Goal: Task Accomplishment & Management: Complete application form

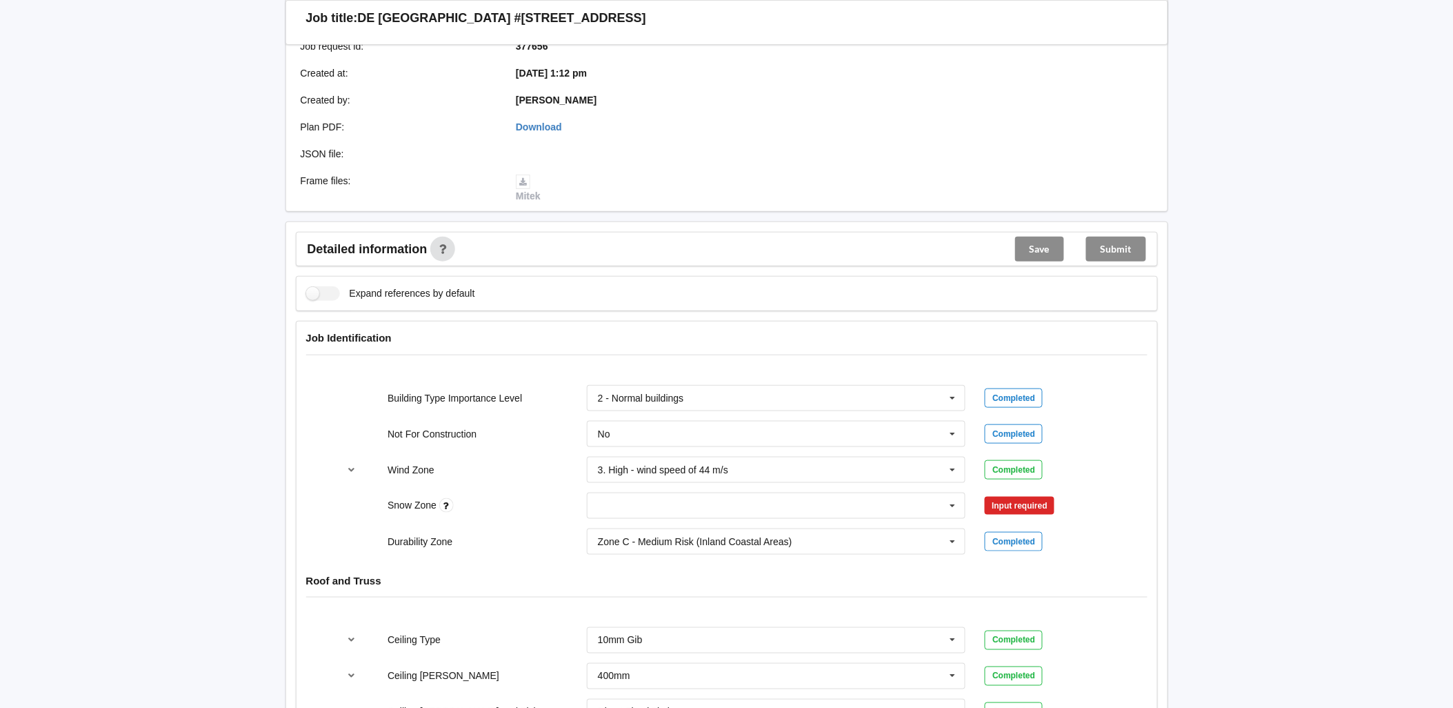
scroll to position [383, 0]
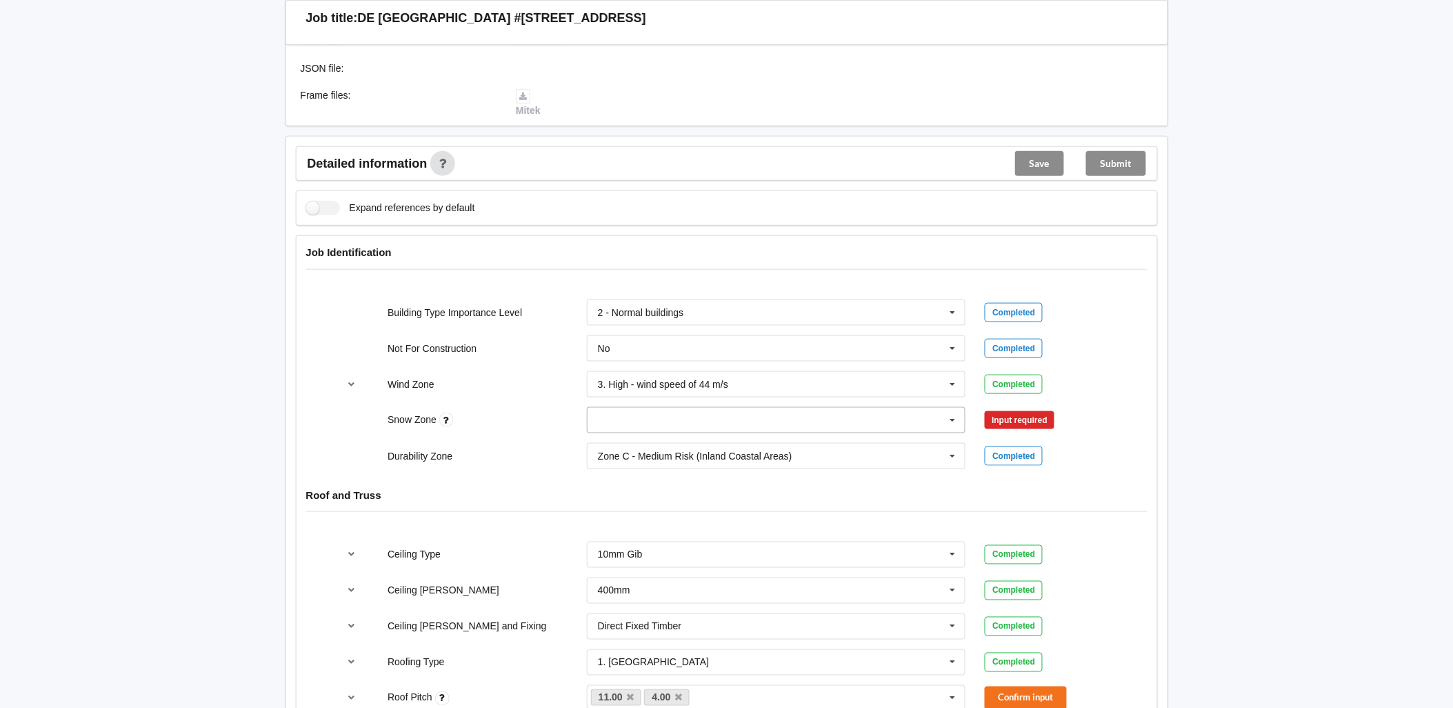
click at [655, 408] on input "text" at bounding box center [777, 420] width 378 height 25
click at [624, 458] on div "N1" at bounding box center [777, 471] width 378 height 26
click at [1047, 408] on button "Confirm input" at bounding box center [1026, 419] width 82 height 23
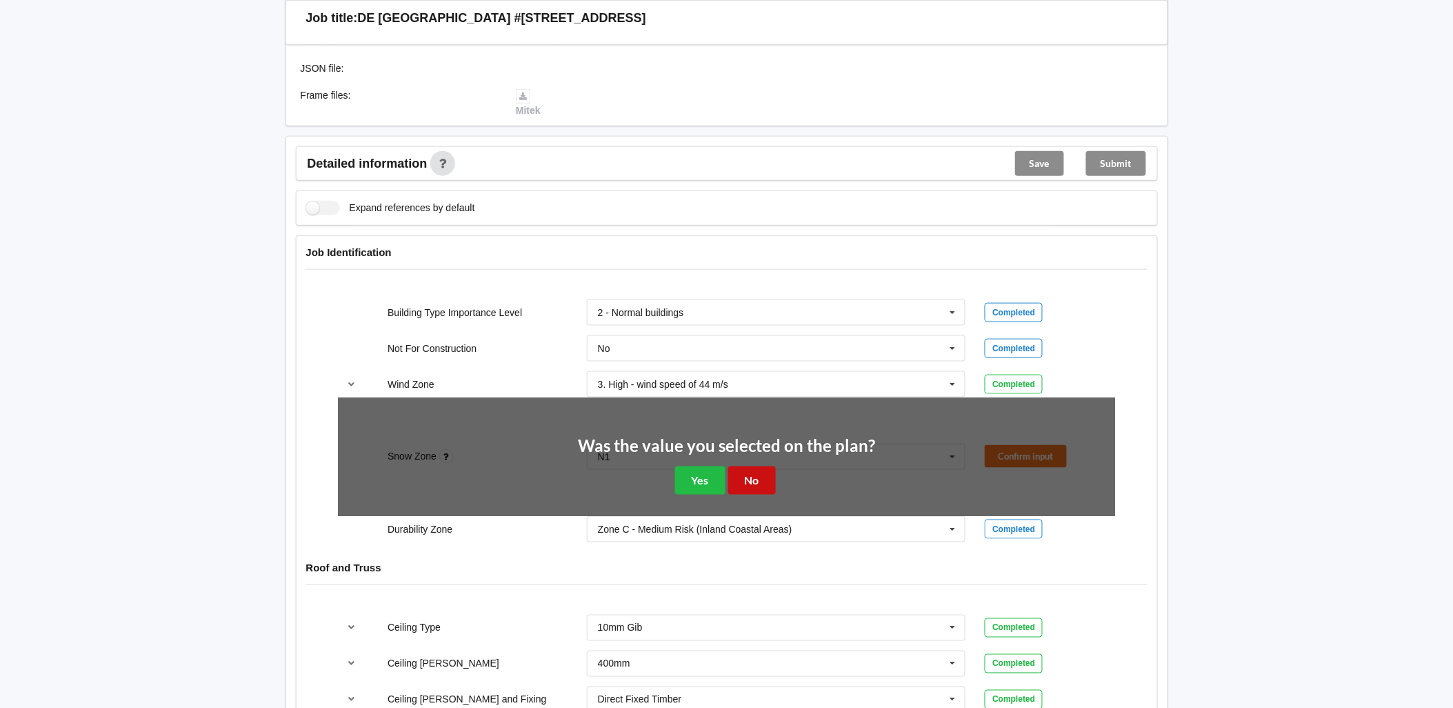
click at [757, 466] on button "No" at bounding box center [752, 480] width 48 height 28
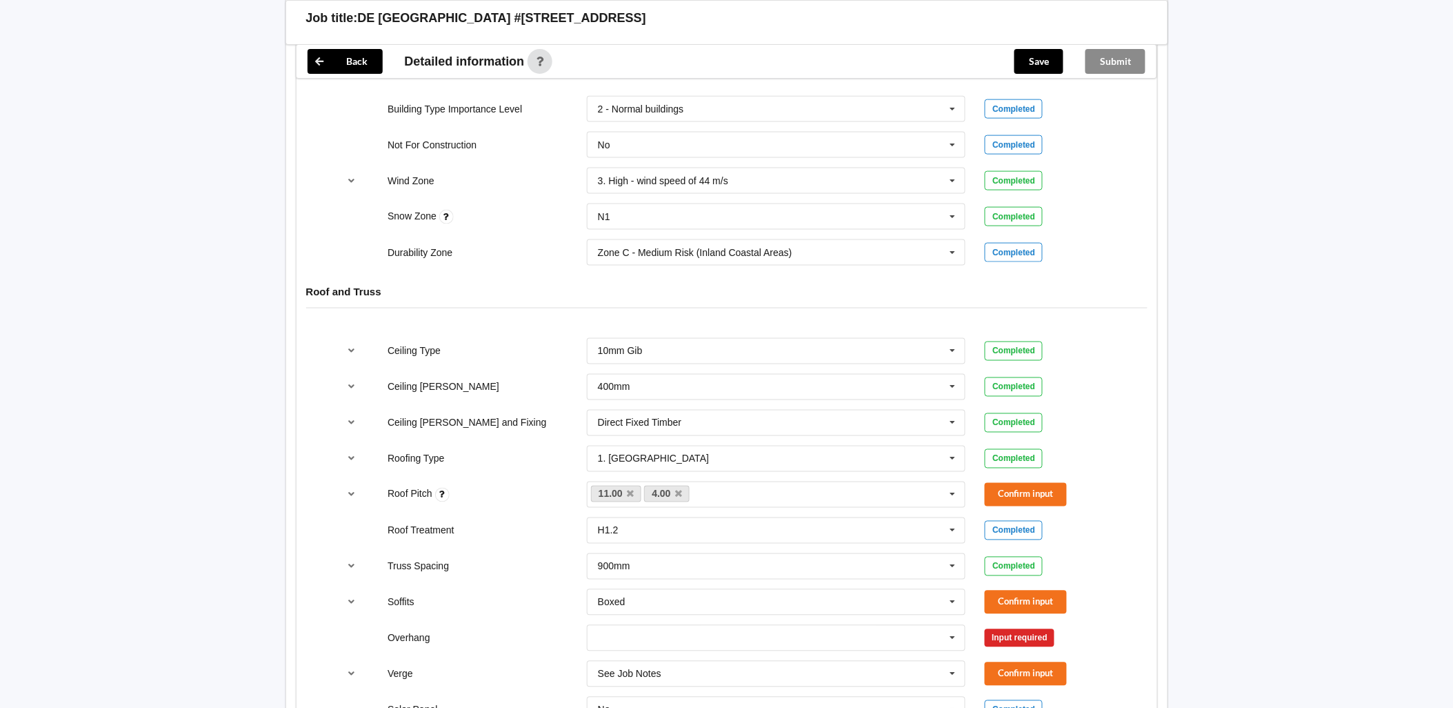
scroll to position [613, 0]
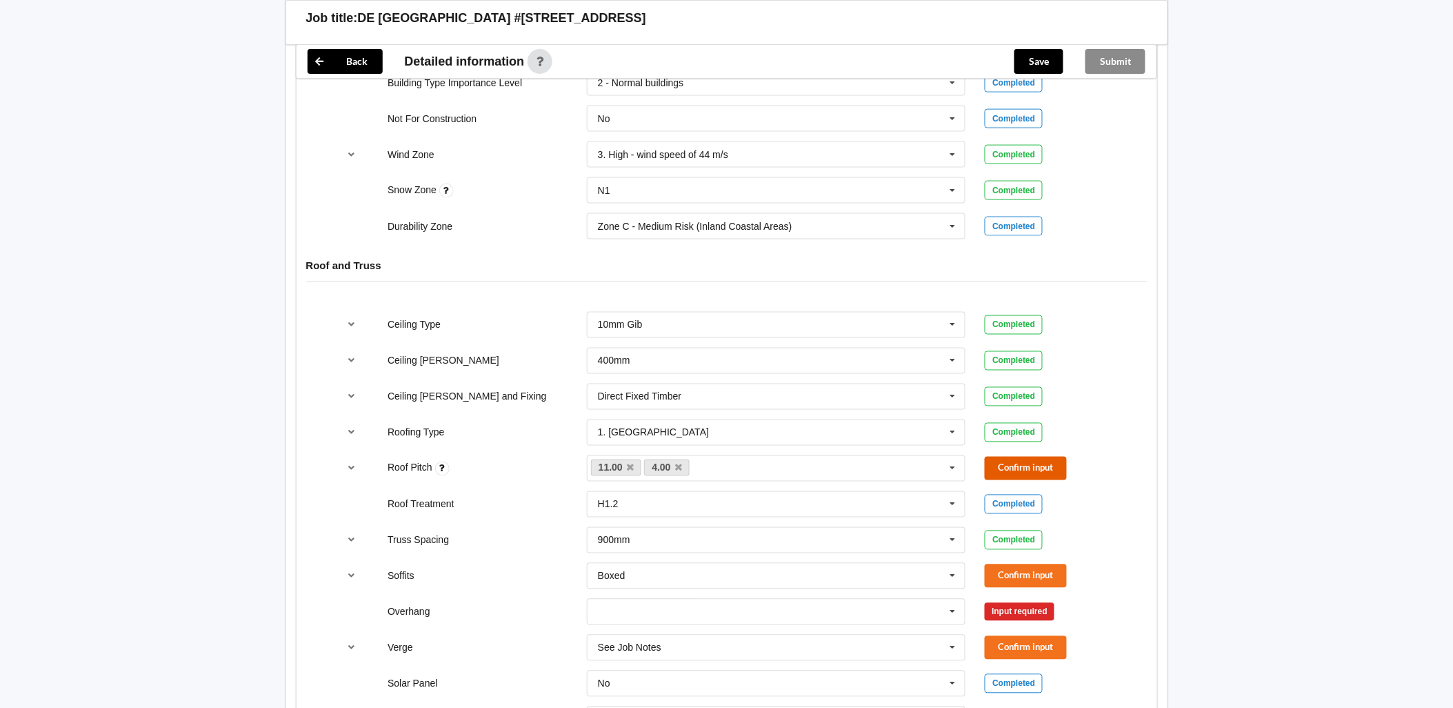
drag, startPoint x: 1023, startPoint y: 450, endPoint x: 985, endPoint y: 444, distance: 38.4
click at [1023, 457] on button "Confirm input" at bounding box center [1026, 468] width 82 height 23
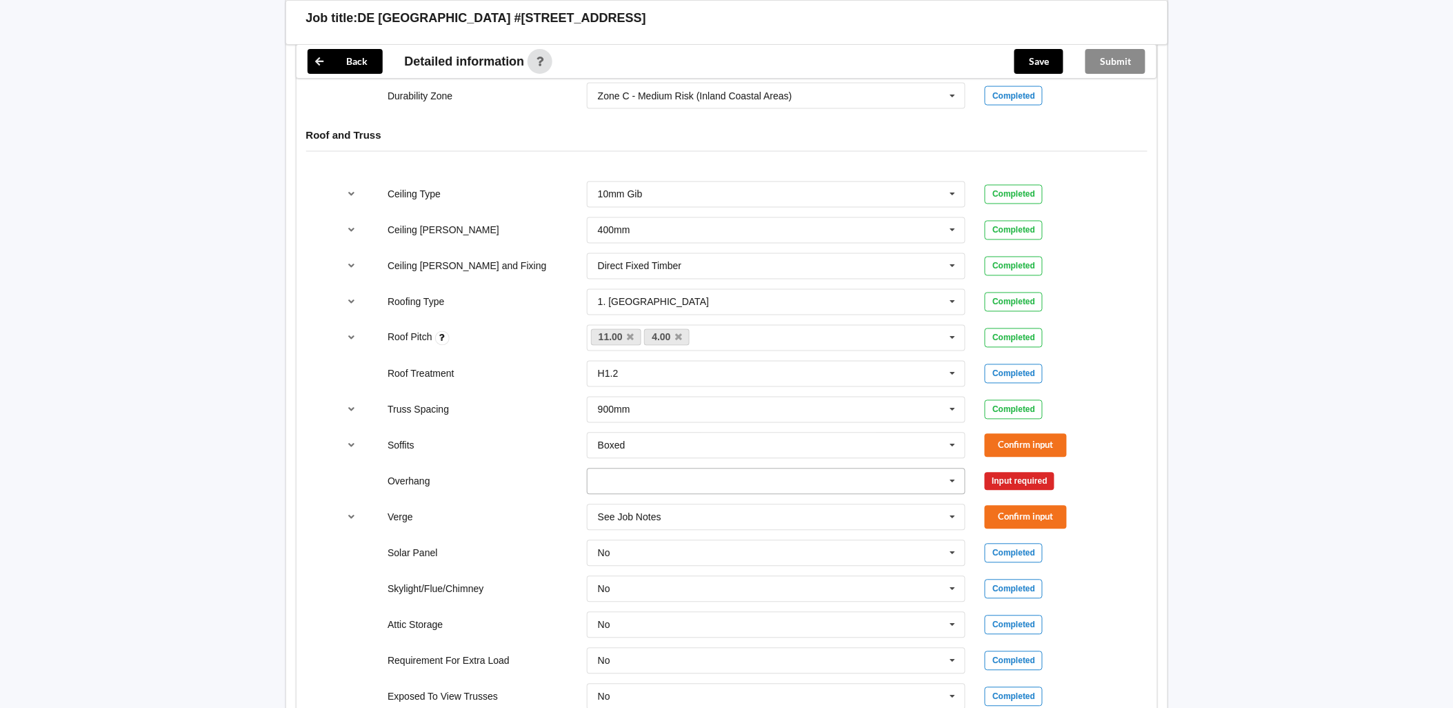
scroll to position [766, 0]
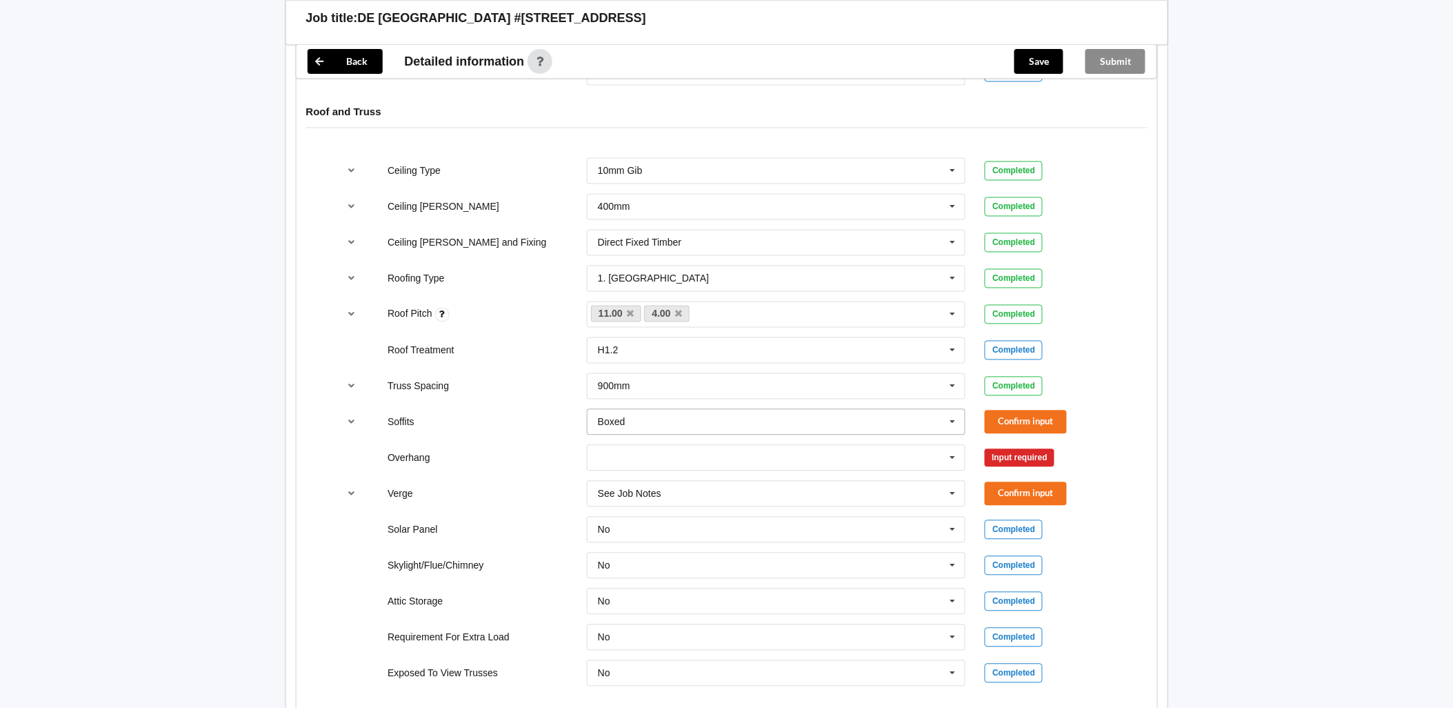
click at [952, 410] on icon at bounding box center [953, 423] width 21 height 26
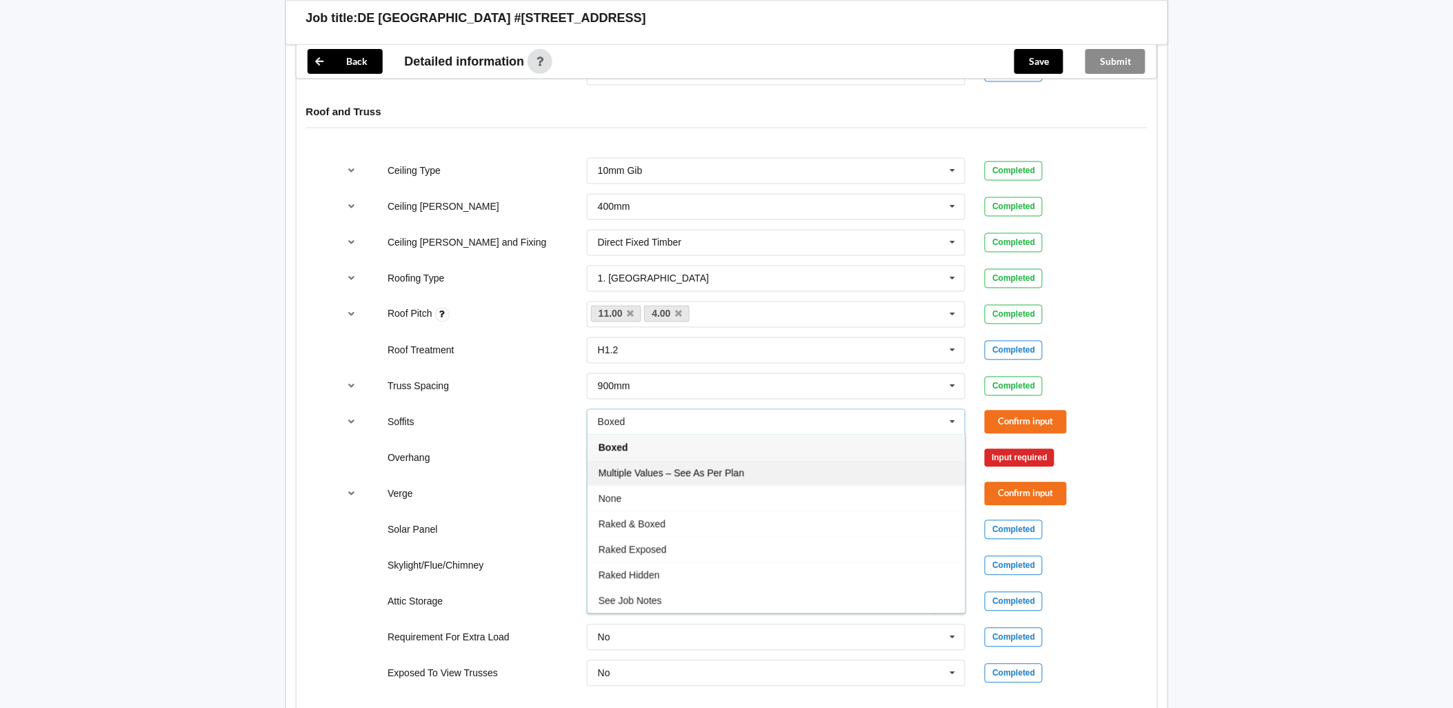
click at [732, 468] on span "Multiple Values – See As Per Plan" at bounding box center [672, 473] width 146 height 11
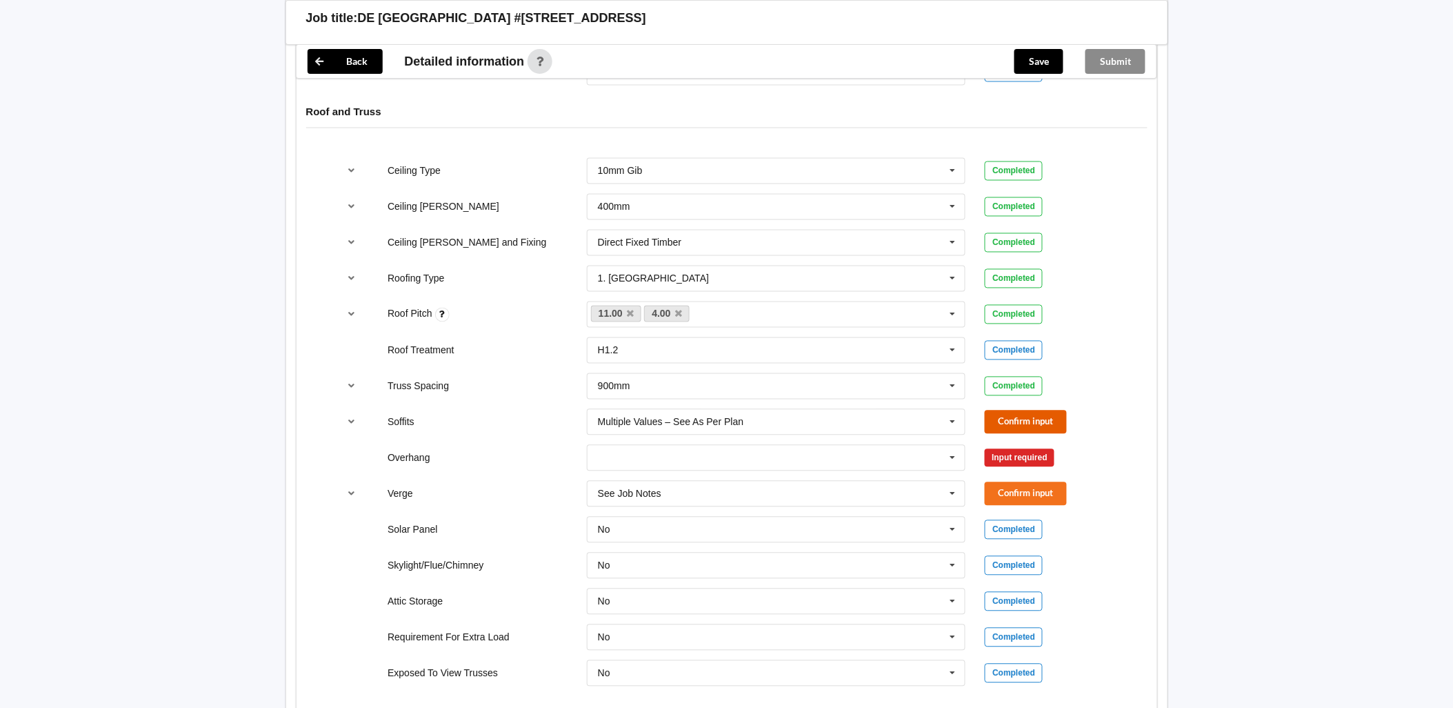
click at [1022, 415] on button "Confirm input" at bounding box center [1026, 421] width 82 height 23
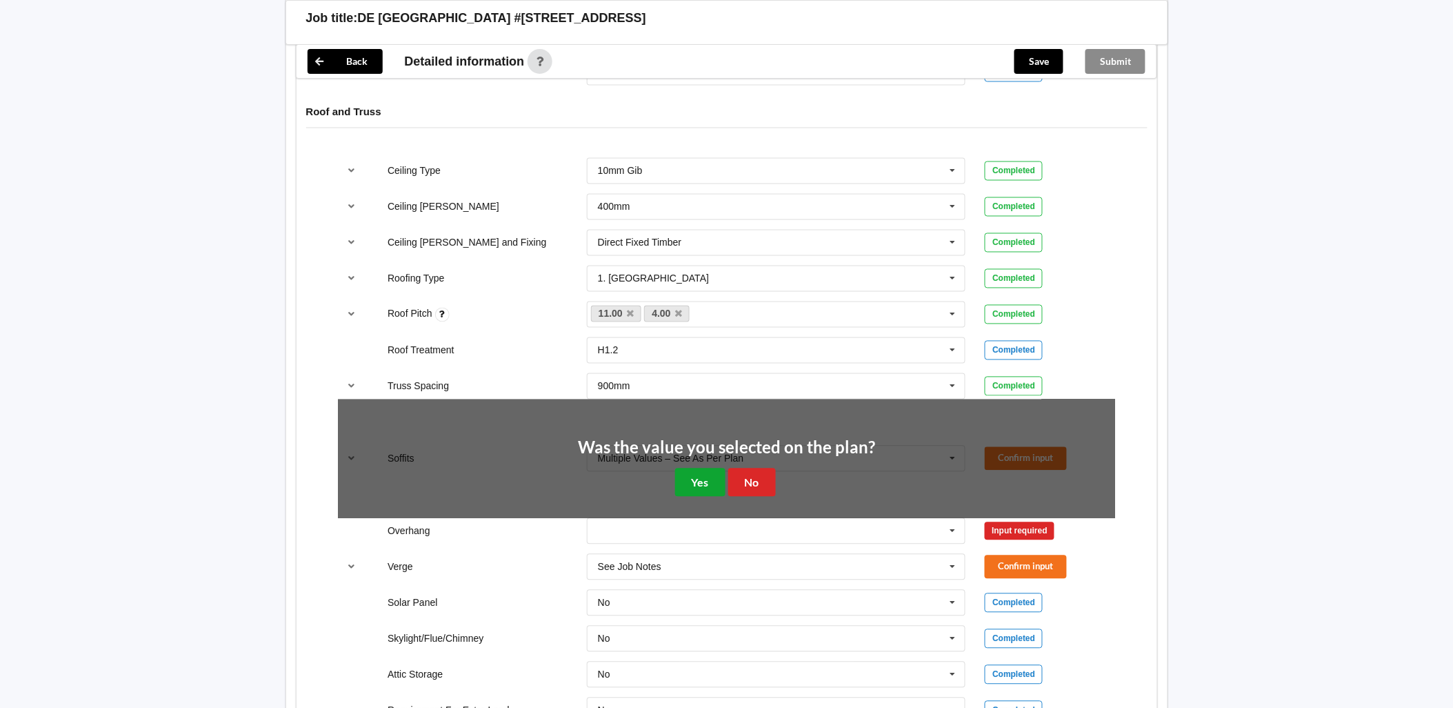
click at [698, 469] on button "Yes" at bounding box center [700, 482] width 50 height 28
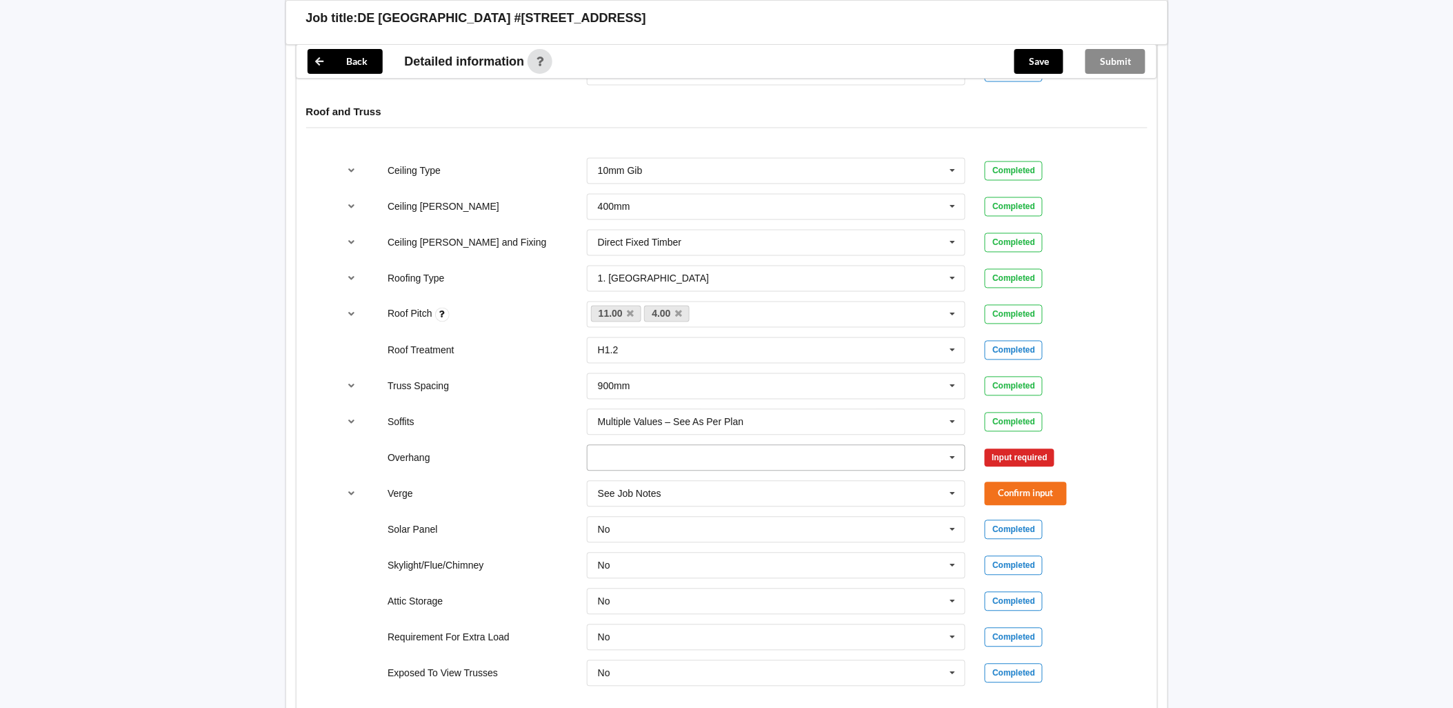
click at [959, 448] on icon at bounding box center [953, 459] width 21 height 26
click at [724, 573] on div "Multiple Values – See As Per Plan" at bounding box center [777, 586] width 378 height 26
click at [1015, 446] on button "Confirm input" at bounding box center [1026, 457] width 82 height 23
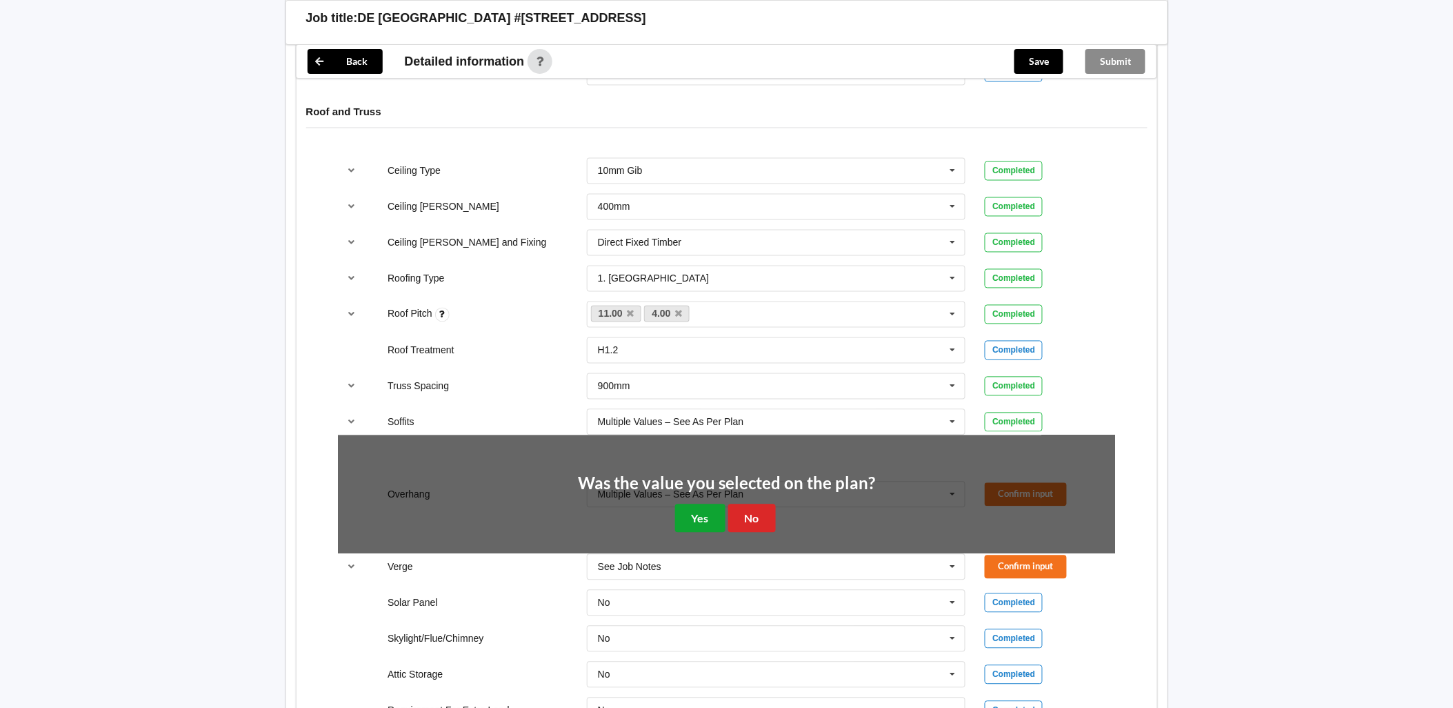
drag, startPoint x: 713, startPoint y: 504, endPoint x: 701, endPoint y: 501, distance: 12.2
click at [711, 504] on button "Yes" at bounding box center [700, 518] width 50 height 28
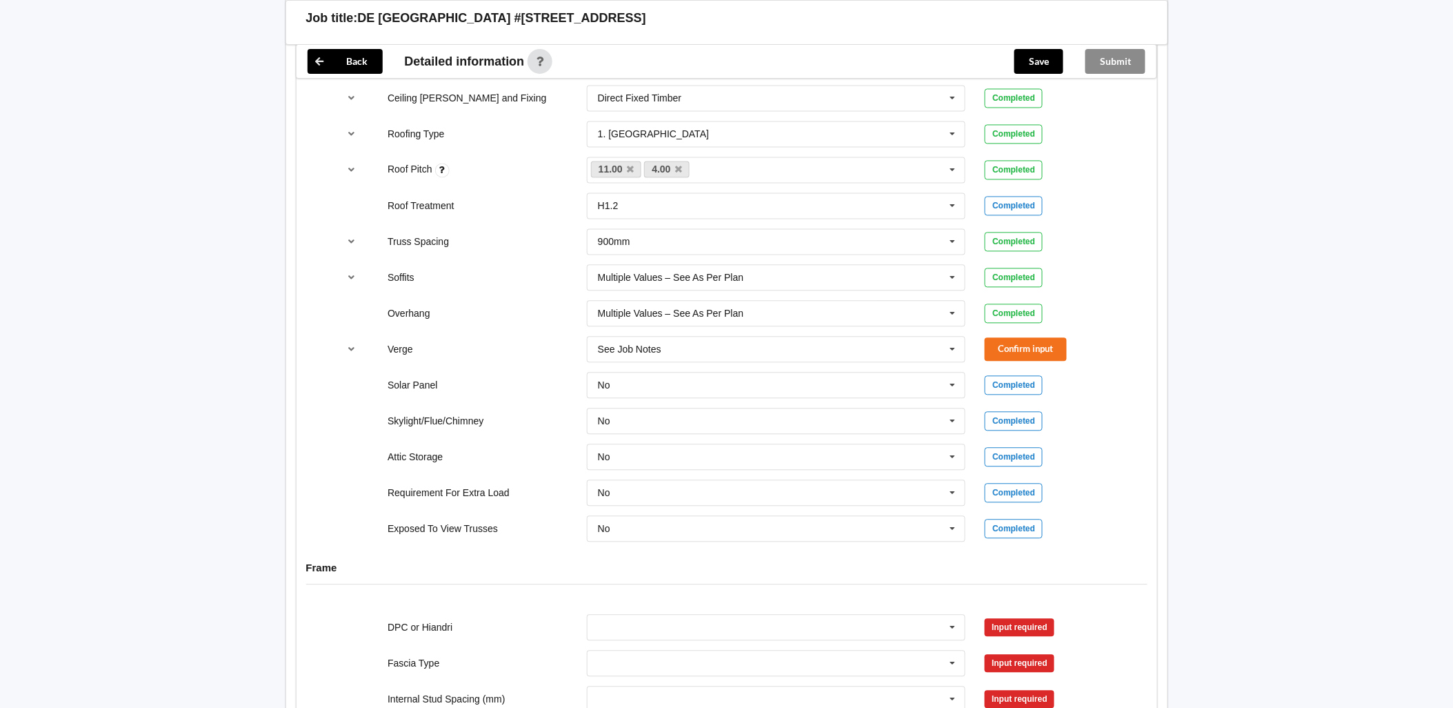
scroll to position [908, 0]
click at [948, 339] on icon at bounding box center [953, 352] width 21 height 26
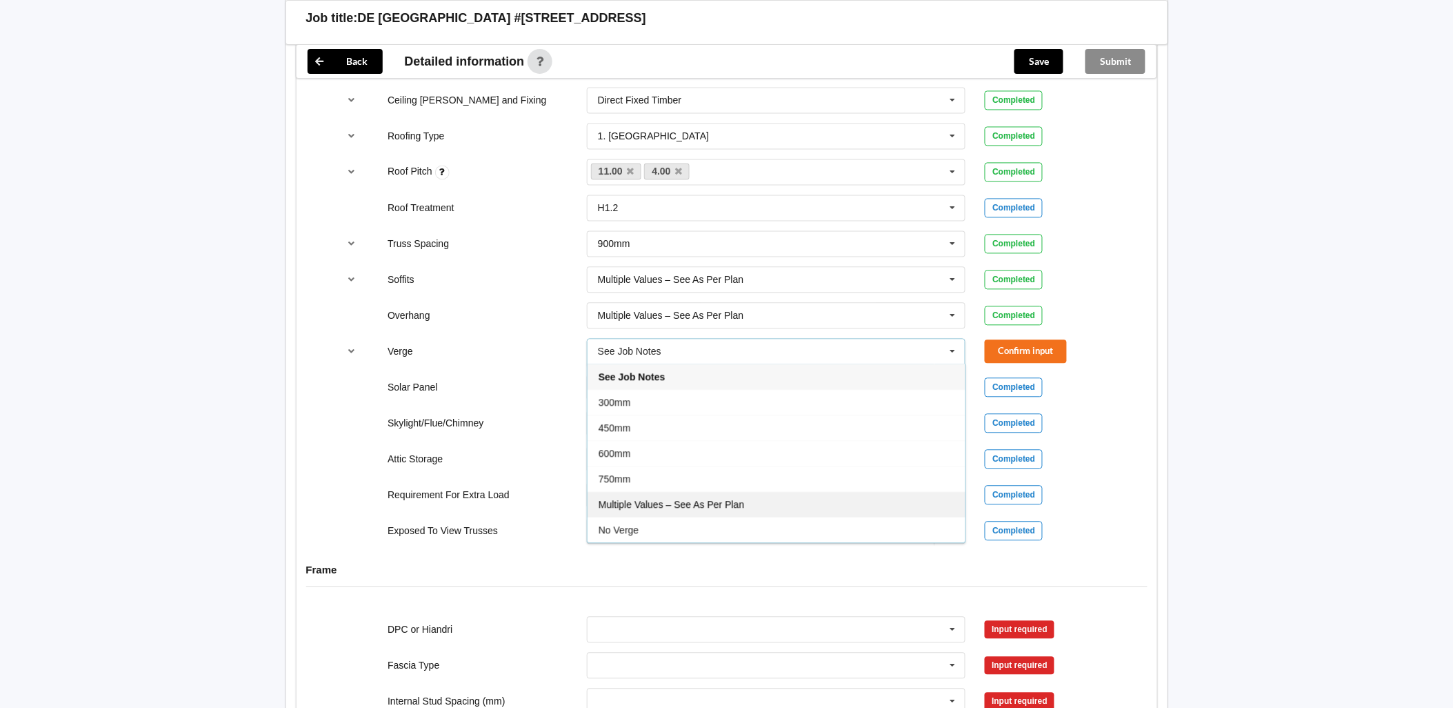
click at [789, 492] on div "Multiple Values – See As Per Plan" at bounding box center [777, 505] width 378 height 26
click at [1028, 329] on div "Verge Multiple Values – See As Per Plan See Job Notes 300mm 450mm 600mm 750mm M…" at bounding box center [726, 352] width 797 height 46
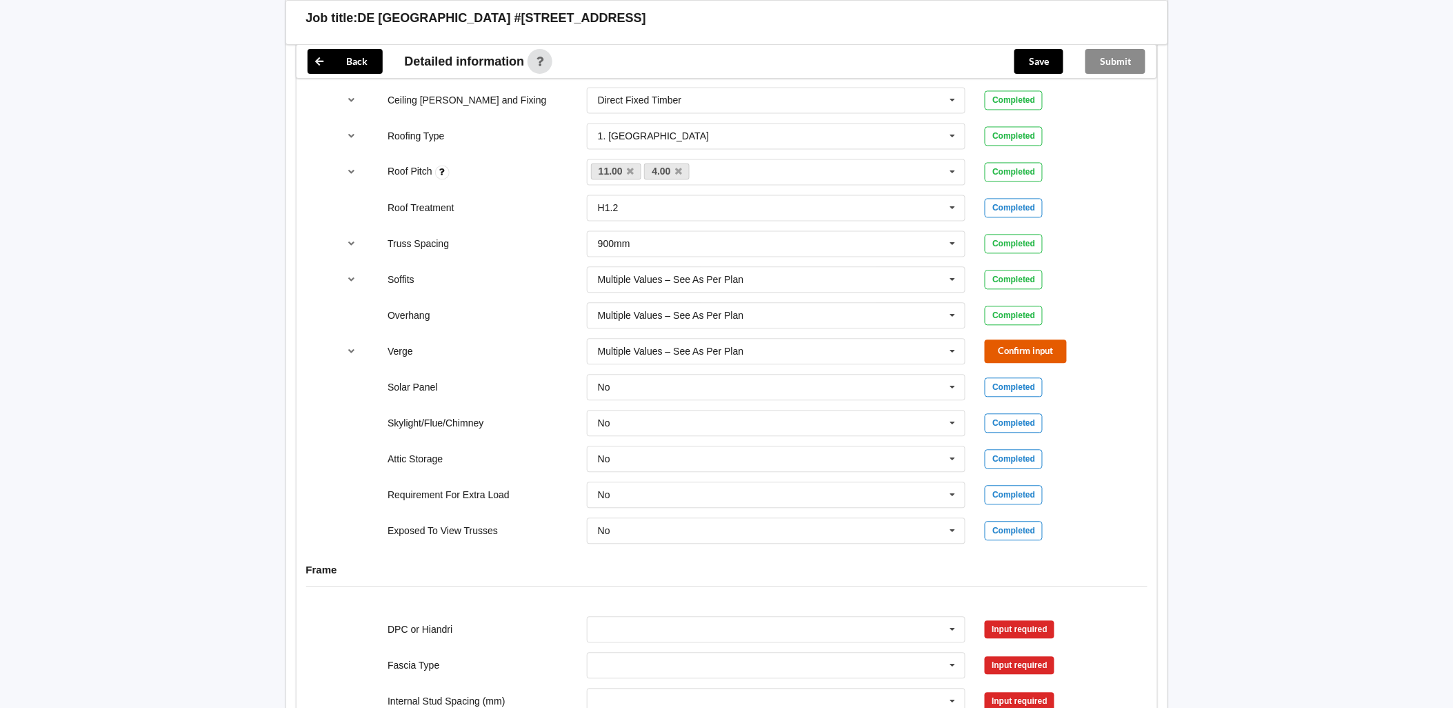
click at [1005, 348] on button "Confirm input" at bounding box center [1026, 351] width 82 height 23
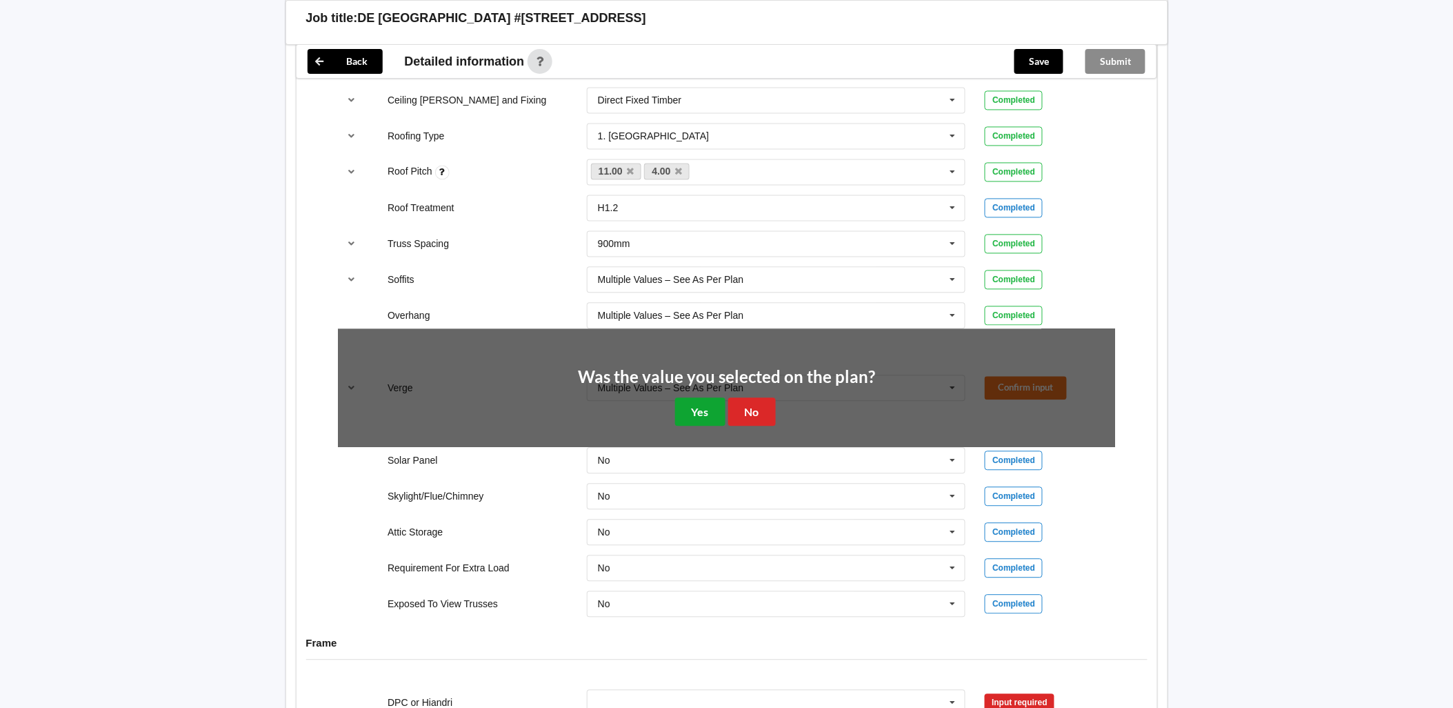
click at [711, 404] on button "Yes" at bounding box center [700, 412] width 50 height 28
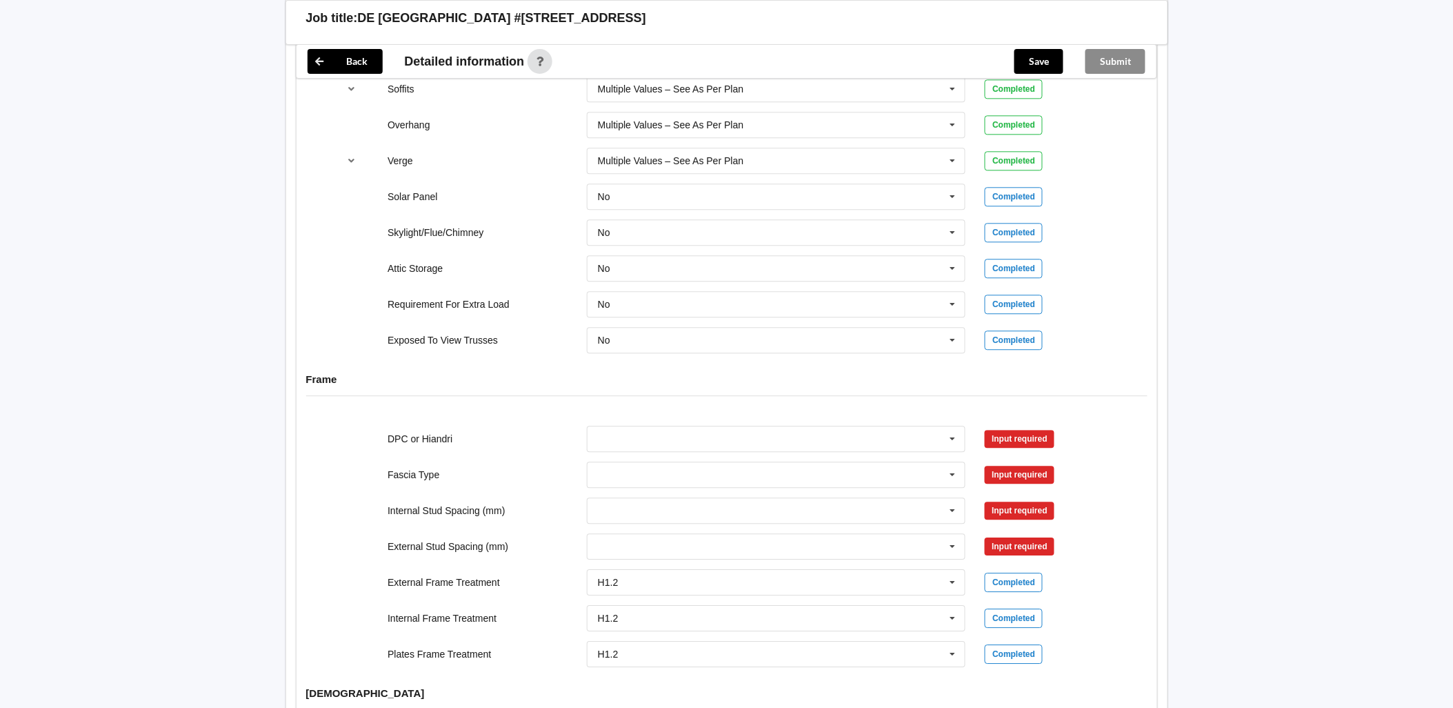
scroll to position [1139, 0]
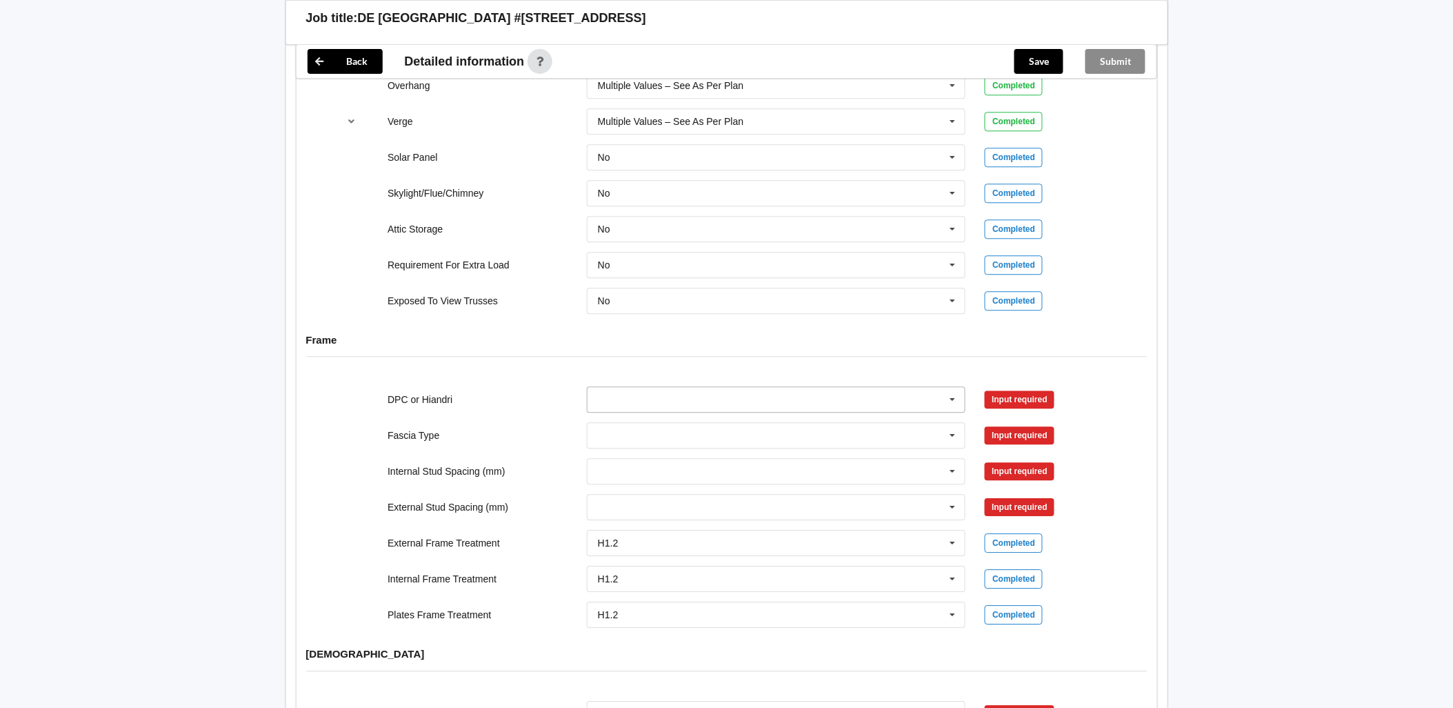
click at [815, 387] on input "text" at bounding box center [777, 399] width 378 height 25
click at [782, 412] on div "DPC Fitted" at bounding box center [777, 425] width 378 height 26
click at [1013, 393] on button "Confirm input" at bounding box center [1026, 399] width 82 height 23
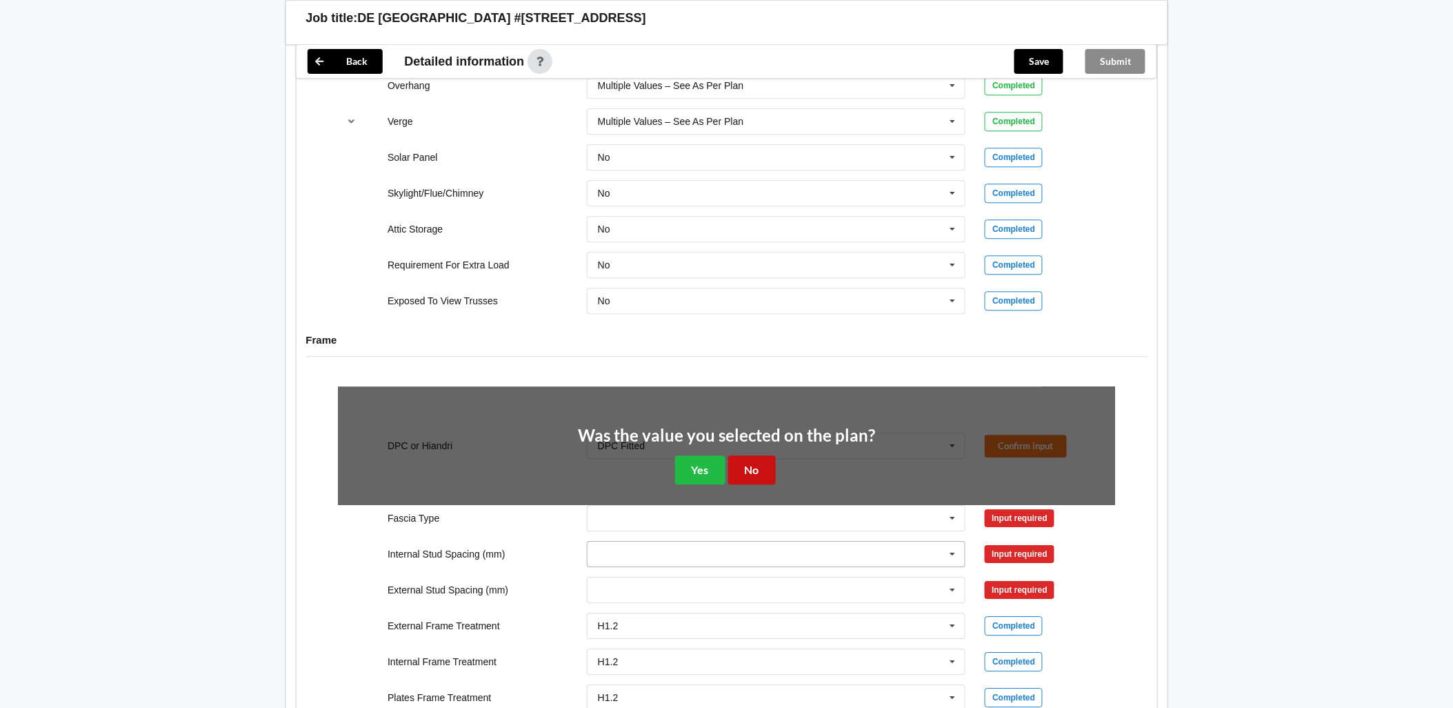
click at [748, 455] on button "No" at bounding box center [752, 469] width 48 height 28
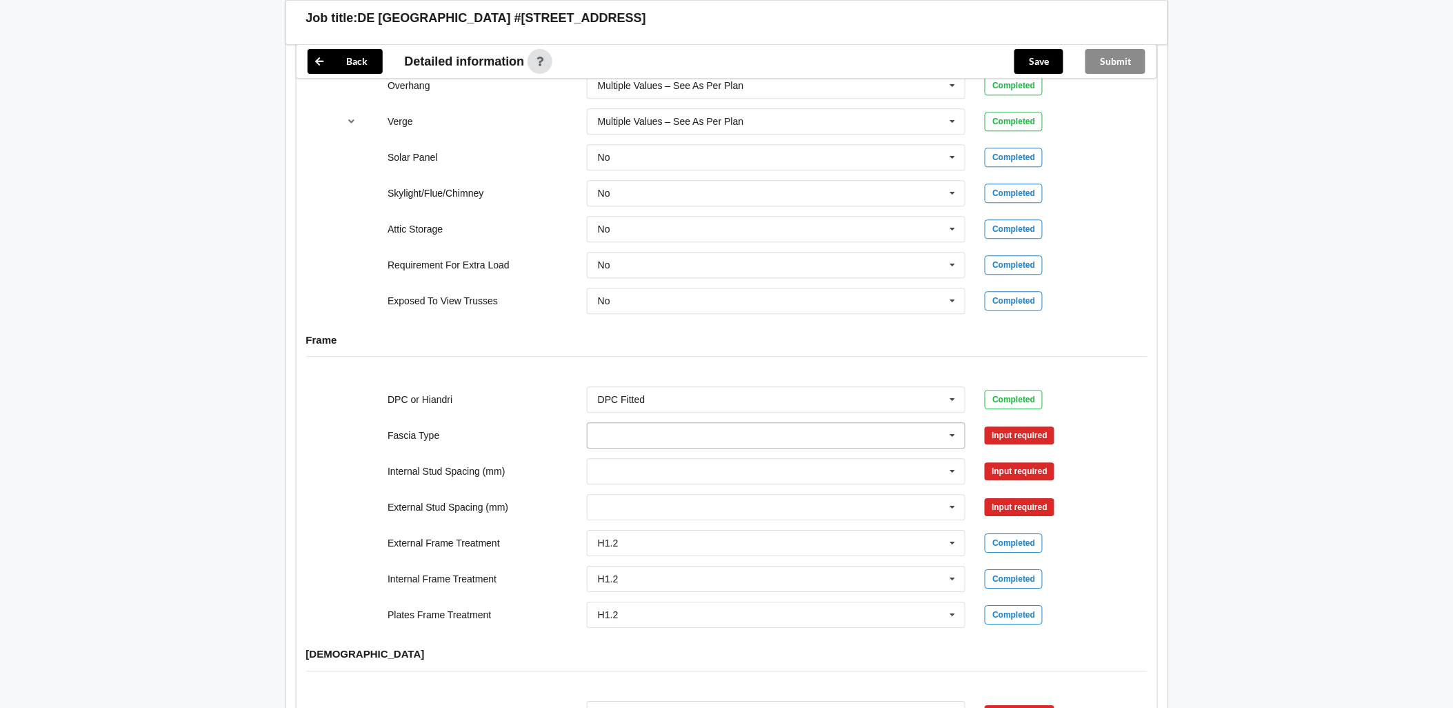
click at [955, 429] on icon at bounding box center [953, 436] width 21 height 26
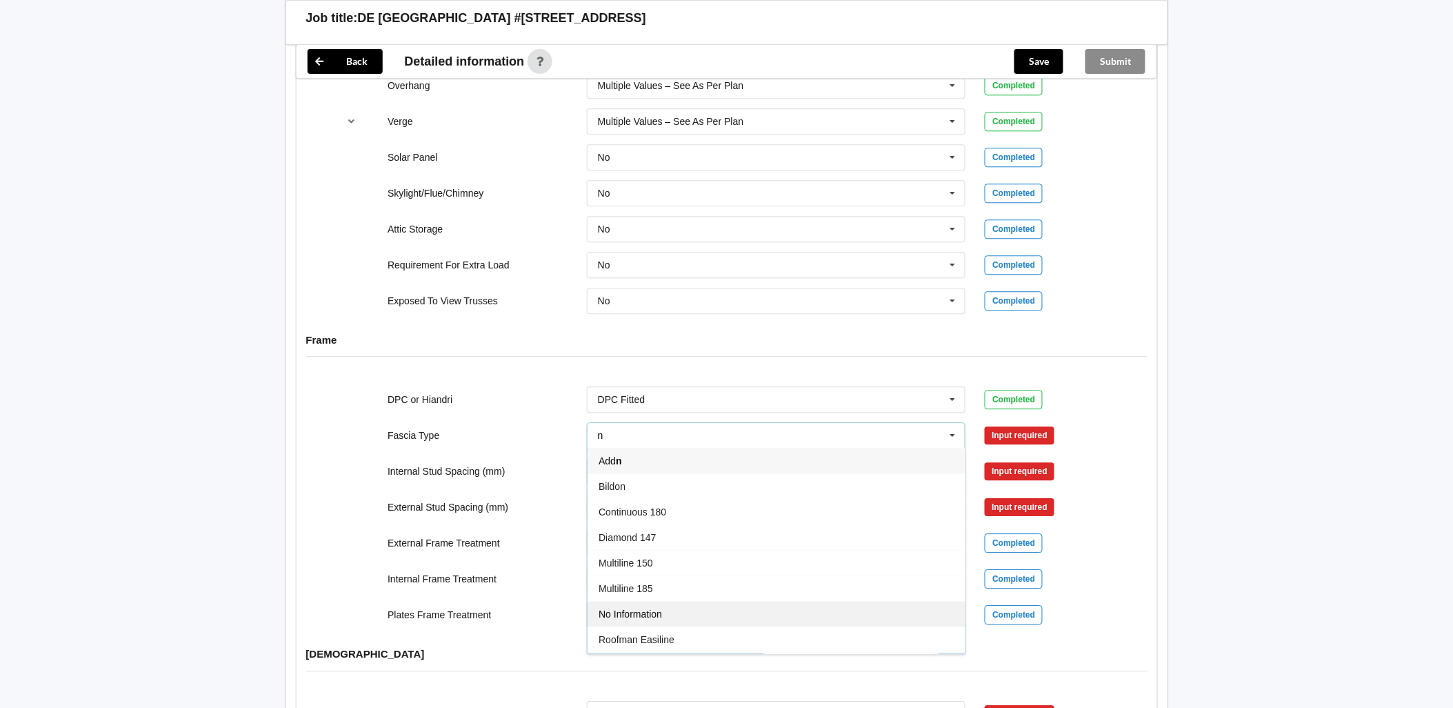
type input "n"
click at [693, 602] on div "No Information" at bounding box center [777, 614] width 378 height 26
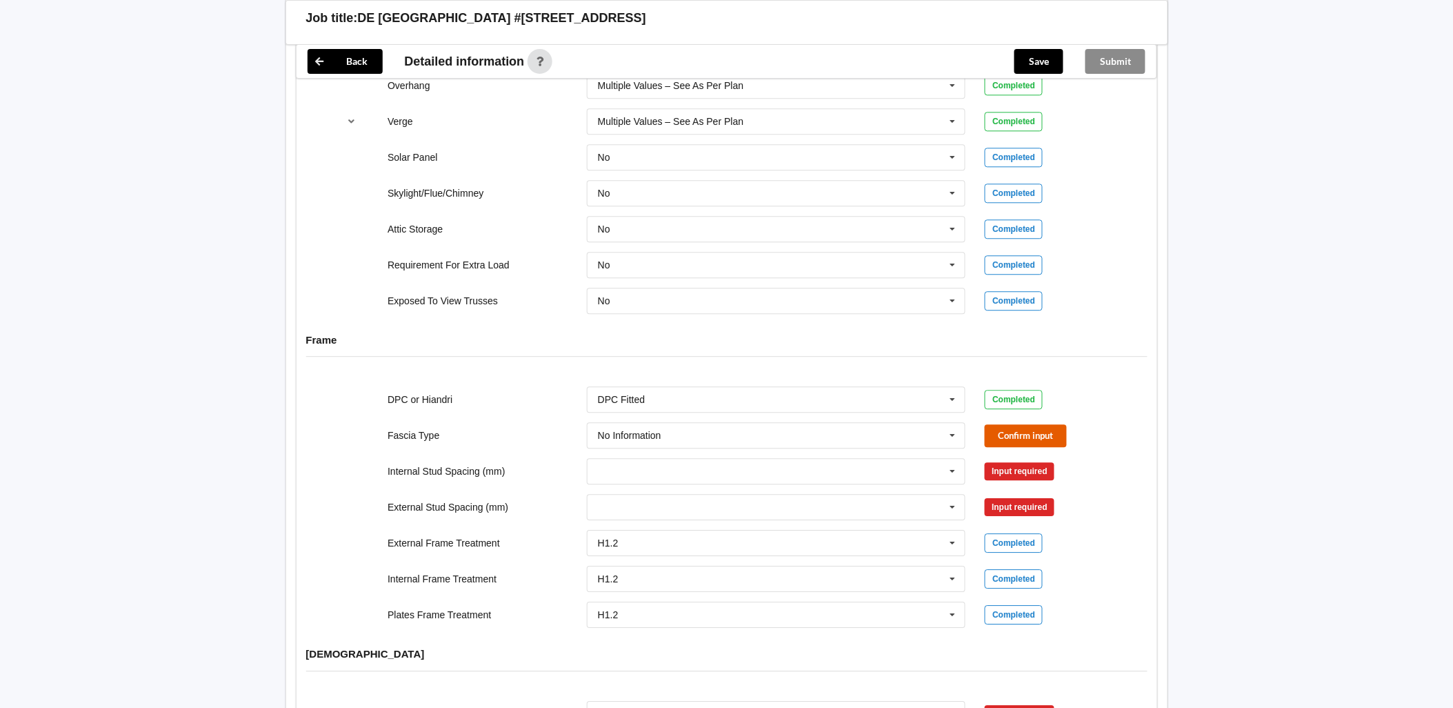
click at [1030, 429] on button "Confirm input" at bounding box center [1026, 435] width 82 height 23
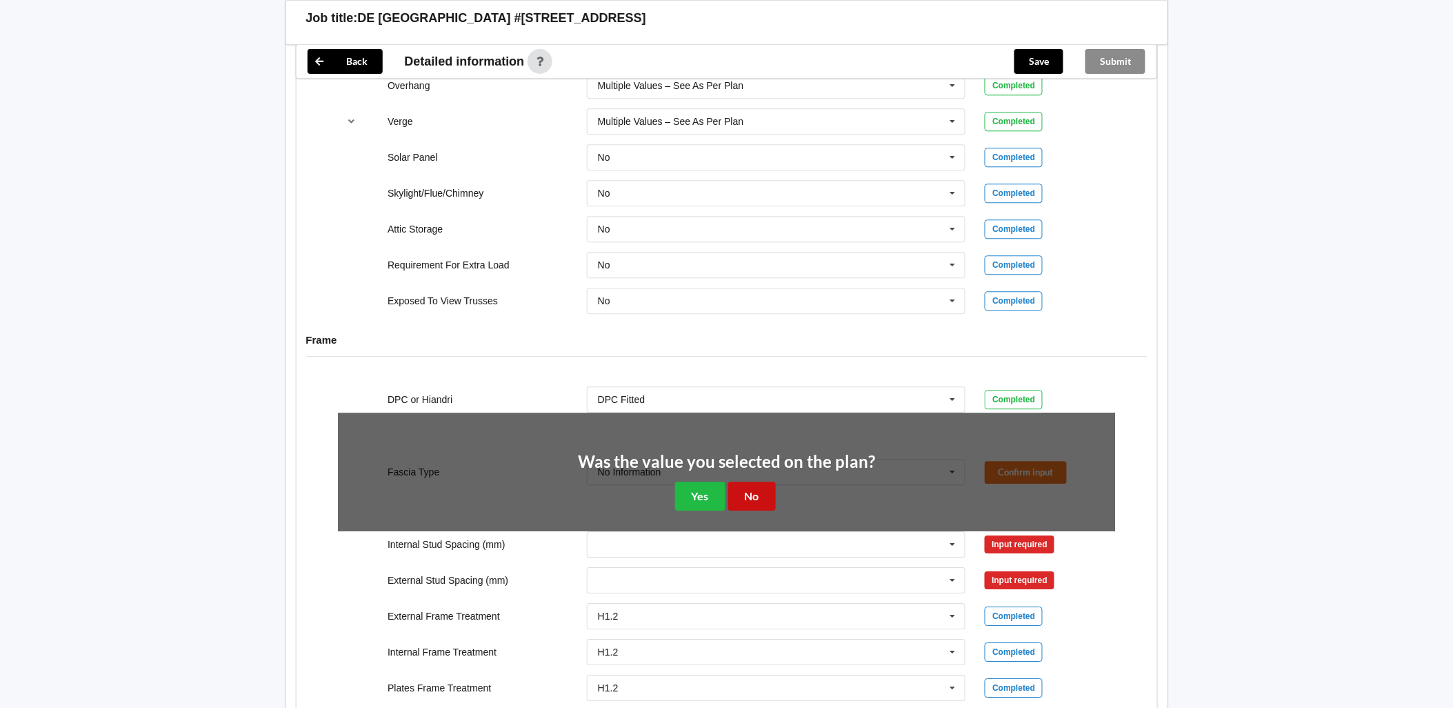
click at [750, 484] on button "No" at bounding box center [752, 495] width 48 height 28
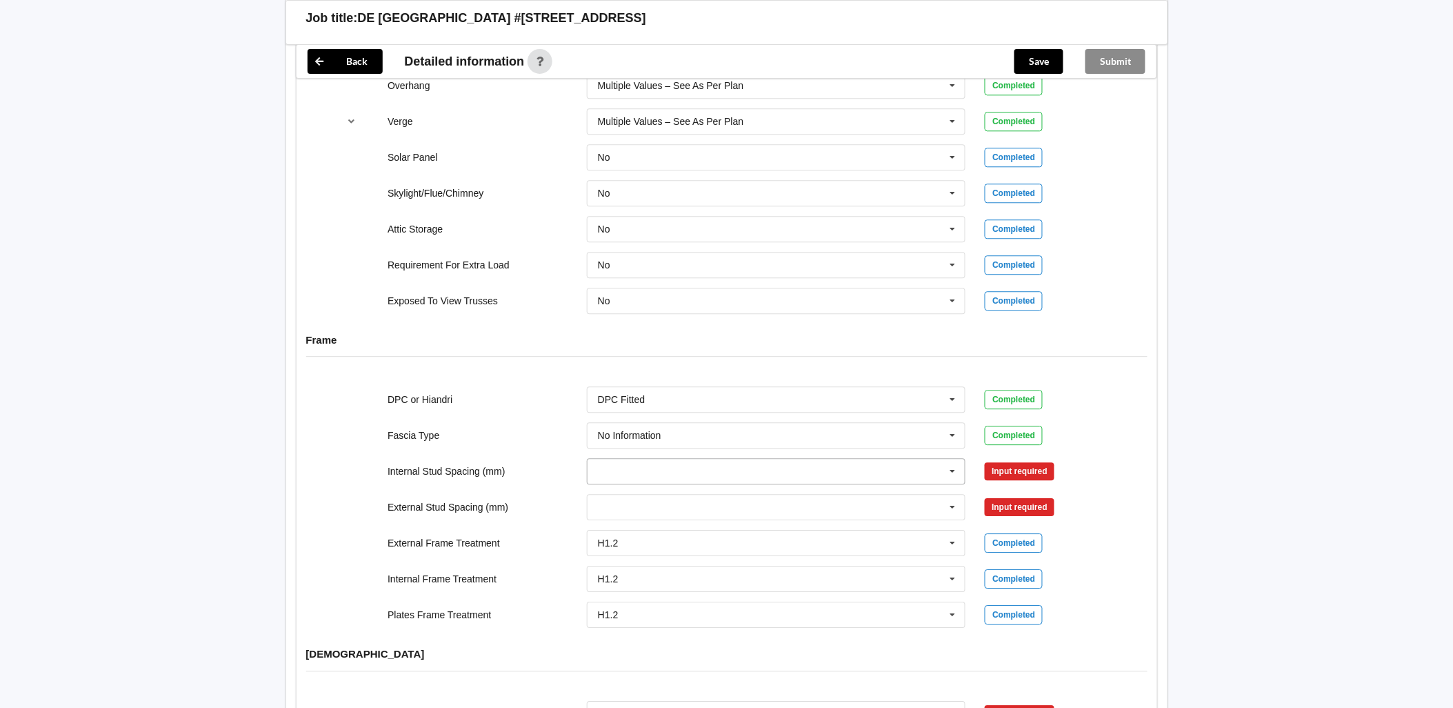
click at [942, 464] on input "text" at bounding box center [777, 471] width 378 height 25
click at [813, 614] on div "Multiple Values – See As Per Plan" at bounding box center [777, 624] width 378 height 26
click at [1008, 460] on button "Confirm input" at bounding box center [1026, 471] width 82 height 23
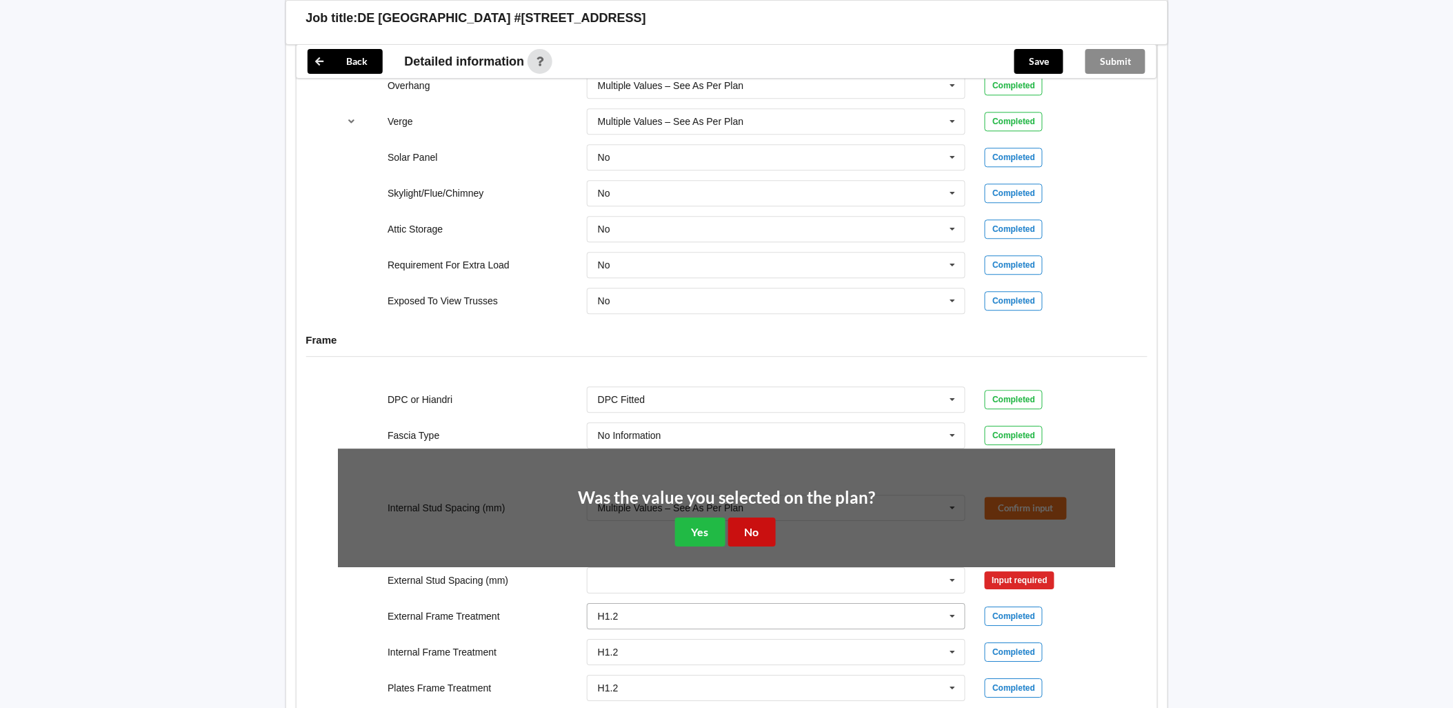
click at [749, 520] on button "No" at bounding box center [752, 531] width 48 height 28
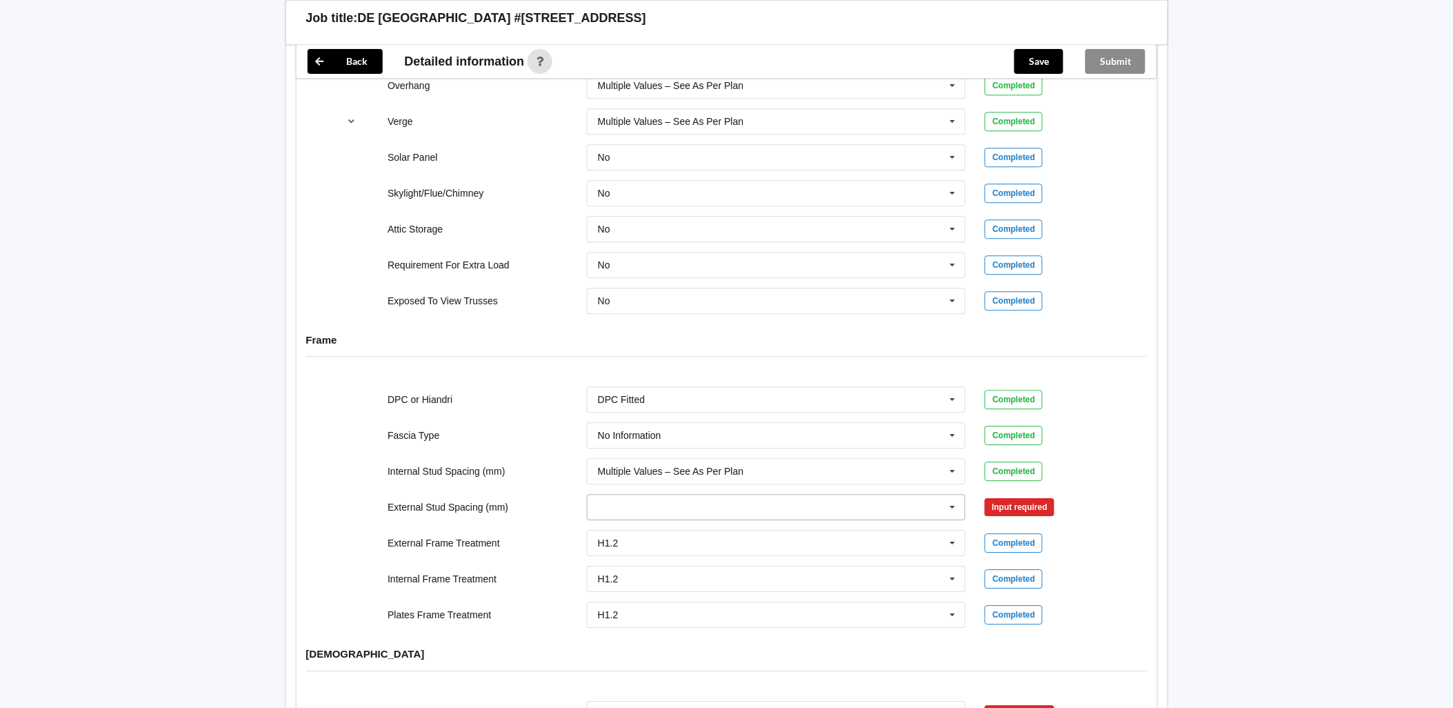
click at [939, 500] on input "text" at bounding box center [777, 507] width 378 height 25
click at [914, 428] on div "800" at bounding box center [777, 430] width 378 height 26
click at [953, 495] on icon at bounding box center [953, 508] width 21 height 26
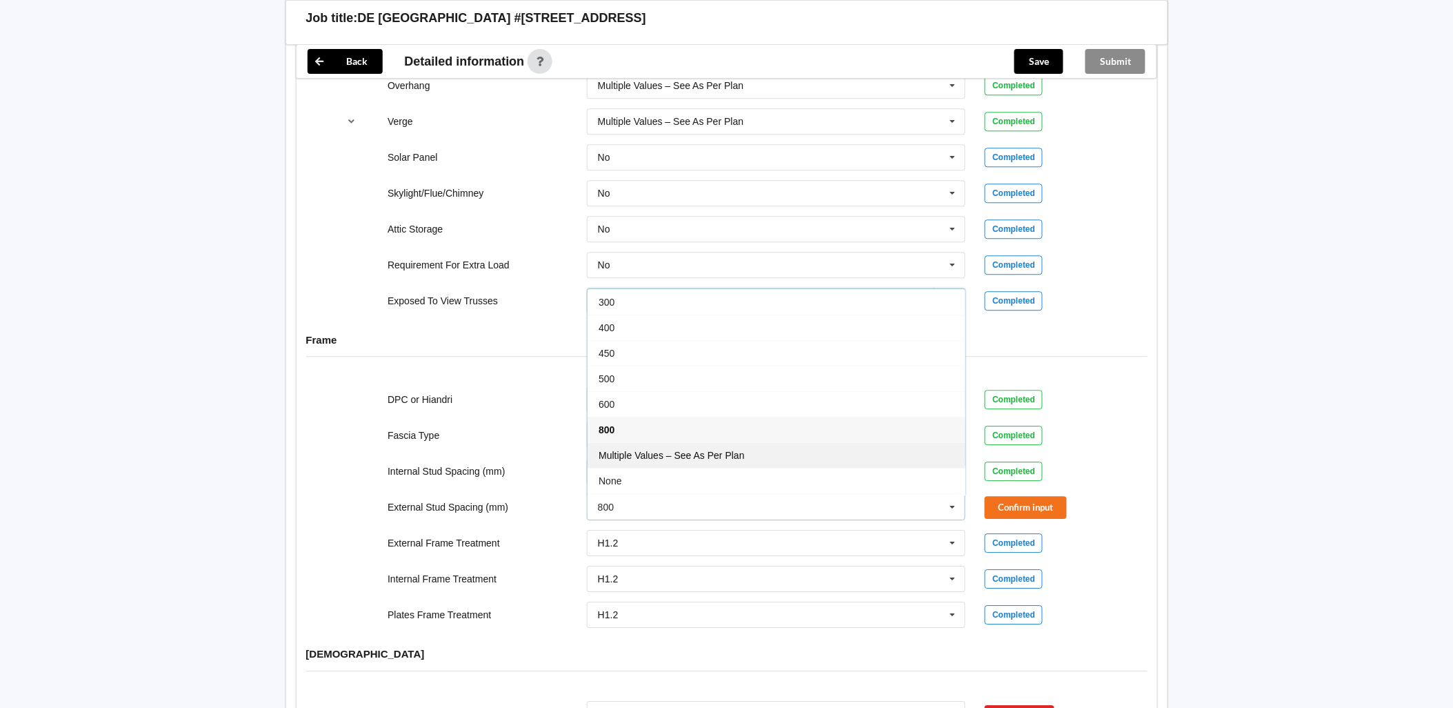
click at [829, 447] on div "Multiple Values – See As Per Plan" at bounding box center [777, 455] width 378 height 26
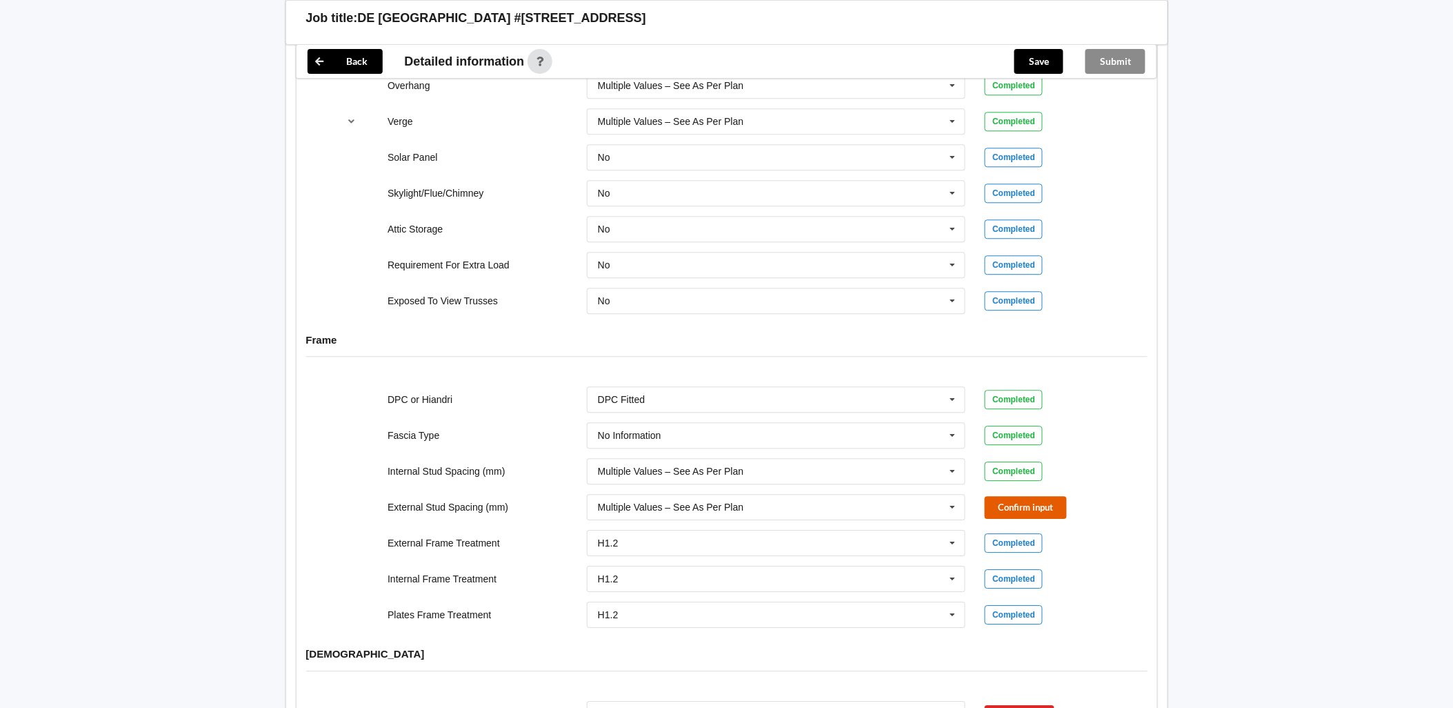
click at [1021, 499] on button "Confirm input" at bounding box center [1026, 507] width 82 height 23
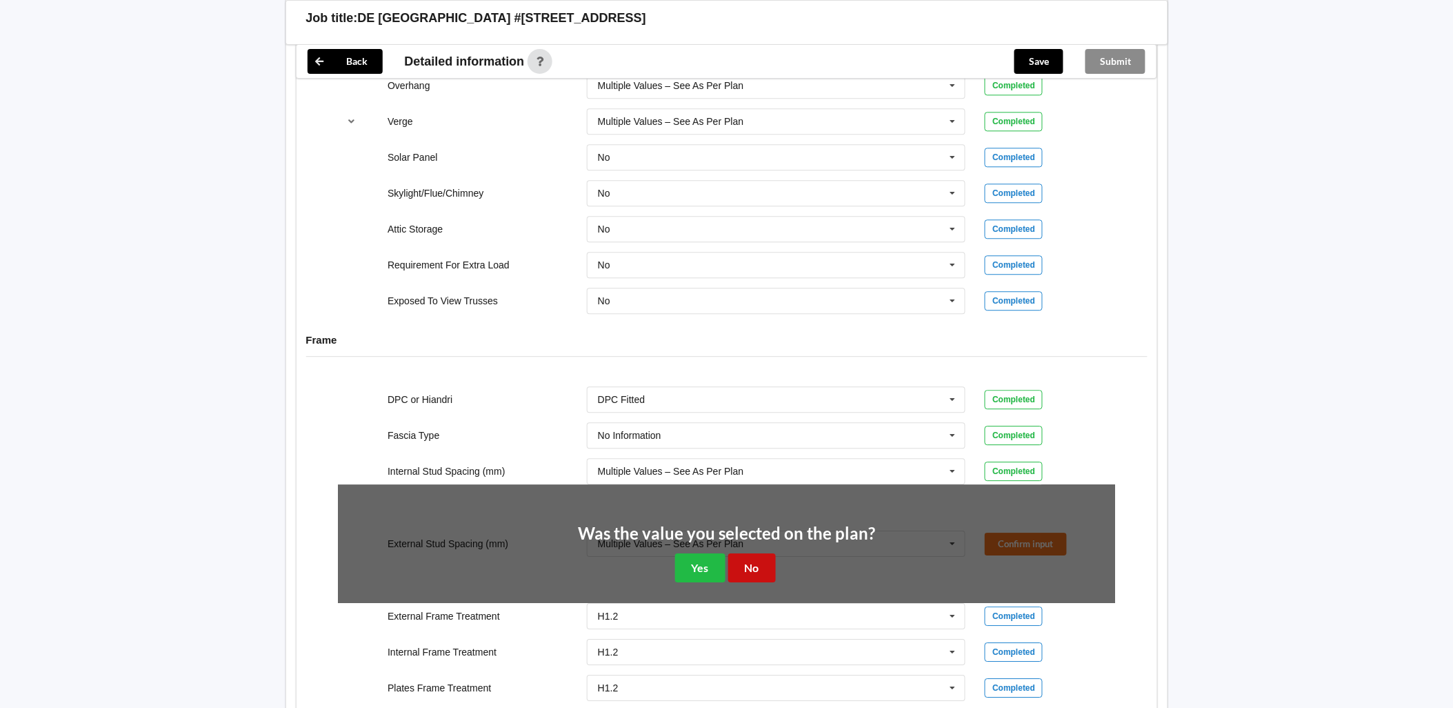
click at [764, 556] on button "No" at bounding box center [752, 567] width 48 height 28
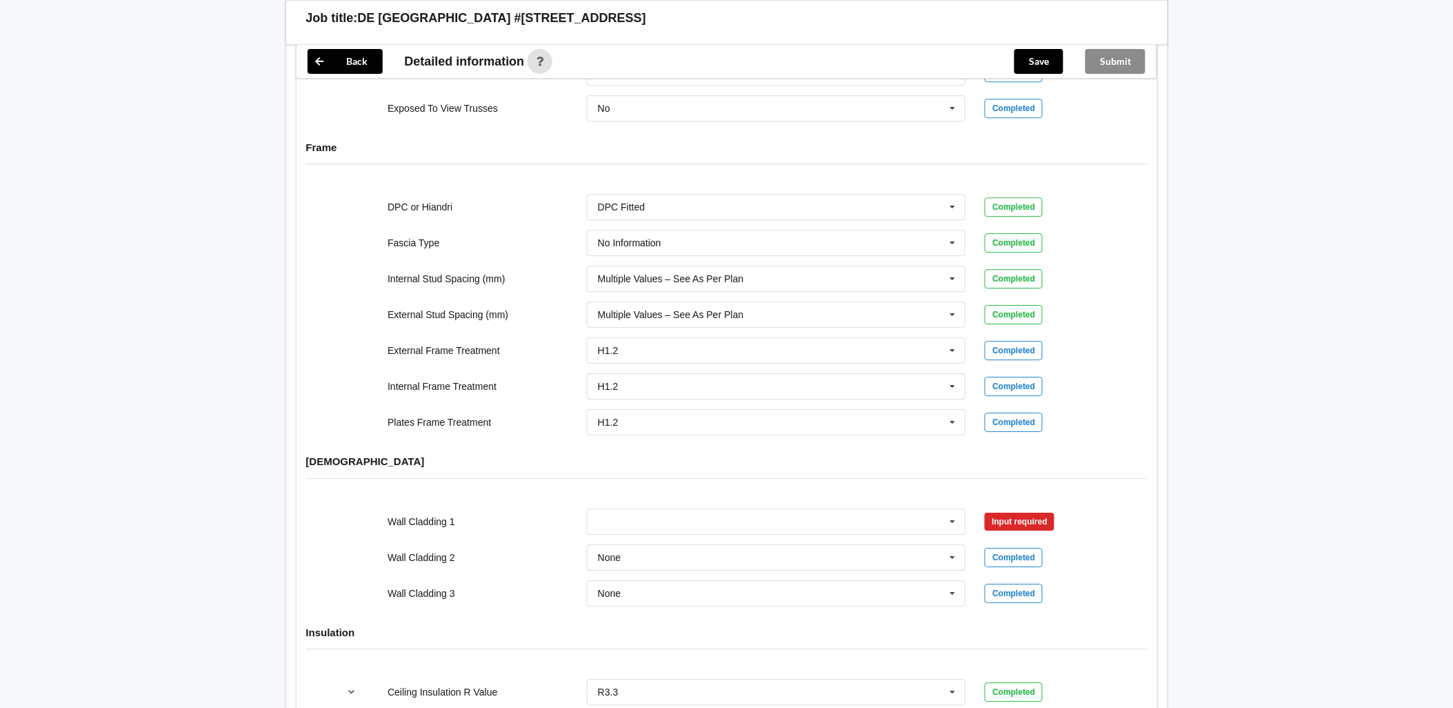
scroll to position [1368, 0]
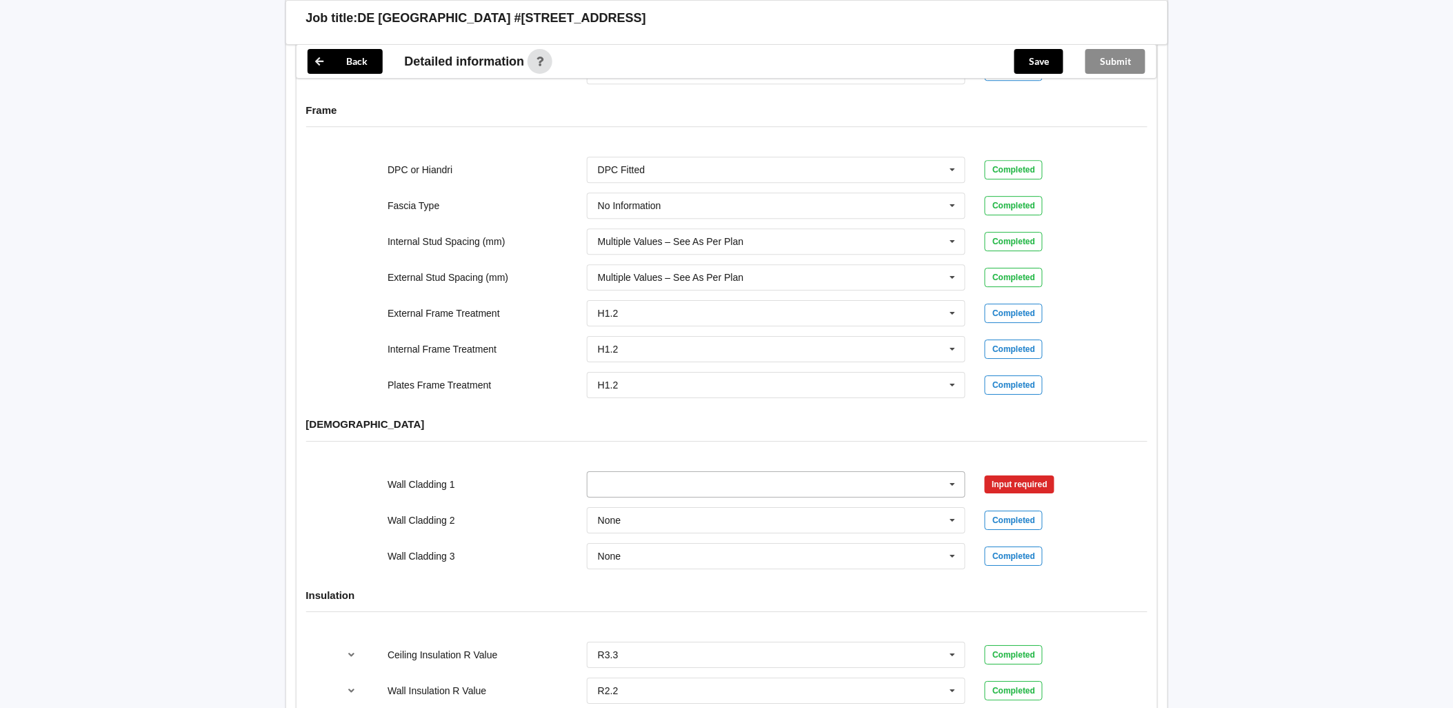
click at [658, 472] on input "text" at bounding box center [777, 484] width 378 height 25
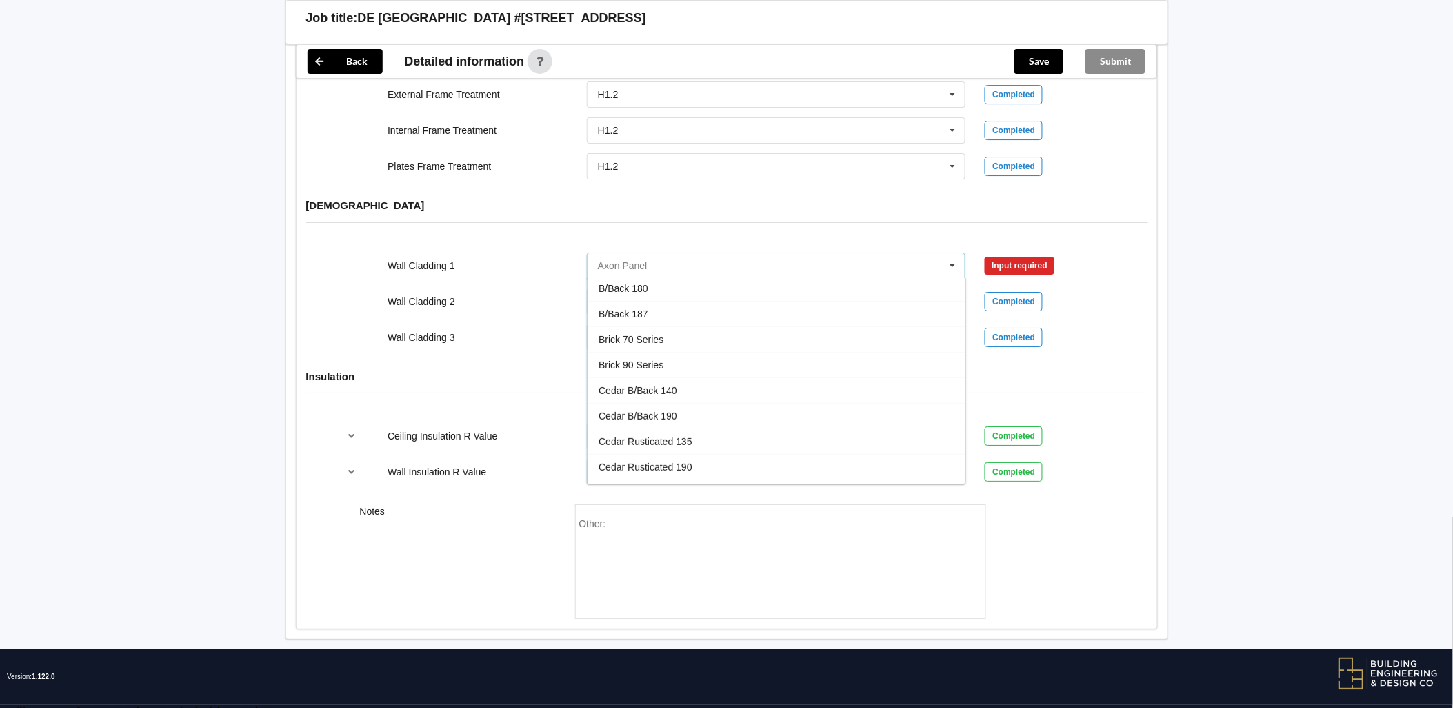
scroll to position [0, 0]
click at [675, 256] on input "text" at bounding box center [777, 265] width 378 height 25
click at [710, 330] on div "See Job Notes" at bounding box center [777, 343] width 378 height 26
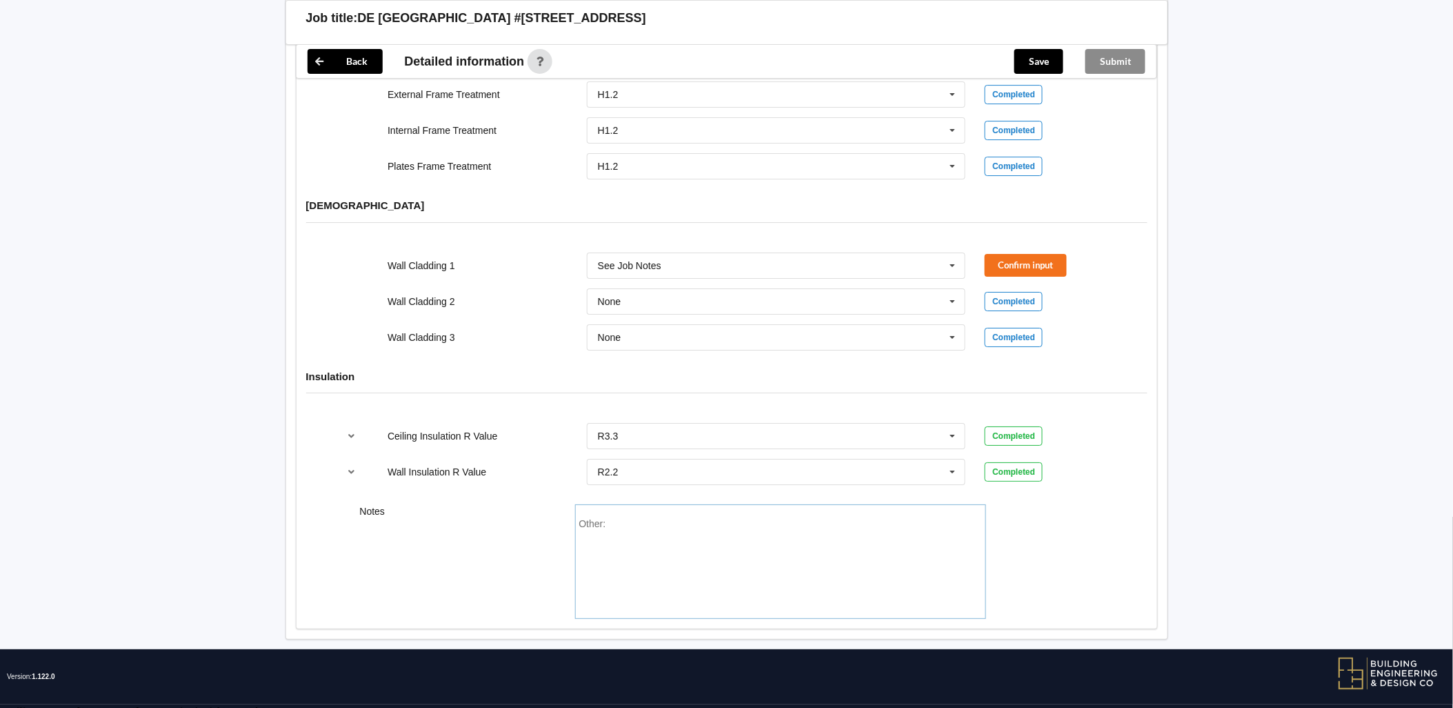
click at [663, 519] on div "Other:" at bounding box center [780, 566] width 403 height 97
paste div "Other"
drag, startPoint x: 864, startPoint y: 509, endPoint x: 610, endPoint y: 515, distance: 253.9
click at [610, 518] on div "Other: <p class="MsoNormal">Corrugated Steel<o:p></o:p></p>" at bounding box center [780, 566] width 403 height 97
drag, startPoint x: 613, startPoint y: 513, endPoint x: 671, endPoint y: 512, distance: 58.6
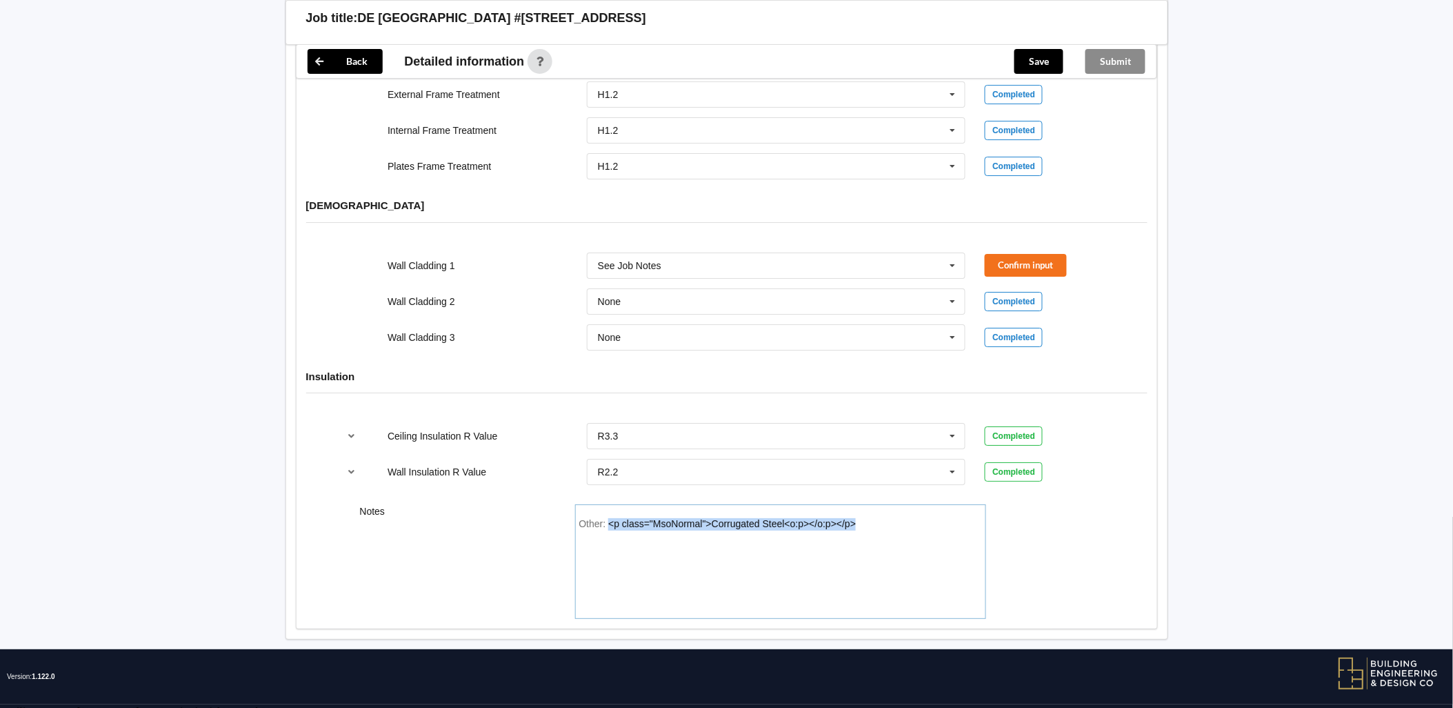
click at [614, 518] on div "<p class="MsoNormal">Corrugated Steel<o:p></o:p></p>" at bounding box center [732, 523] width 248 height 11
click at [619, 518] on div "<p class="MsoNormal">Corrugated Steel<o:p></o:p></p>" at bounding box center [732, 523] width 248 height 11
drag, startPoint x: 610, startPoint y: 513, endPoint x: 713, endPoint y: 512, distance: 102.8
click at [713, 518] on div "<p class="MsoNormal">Corrugated Steel<o:p></o:p></p>" at bounding box center [732, 523] width 248 height 11
drag, startPoint x: 681, startPoint y: 515, endPoint x: 786, endPoint y: 514, distance: 105.5
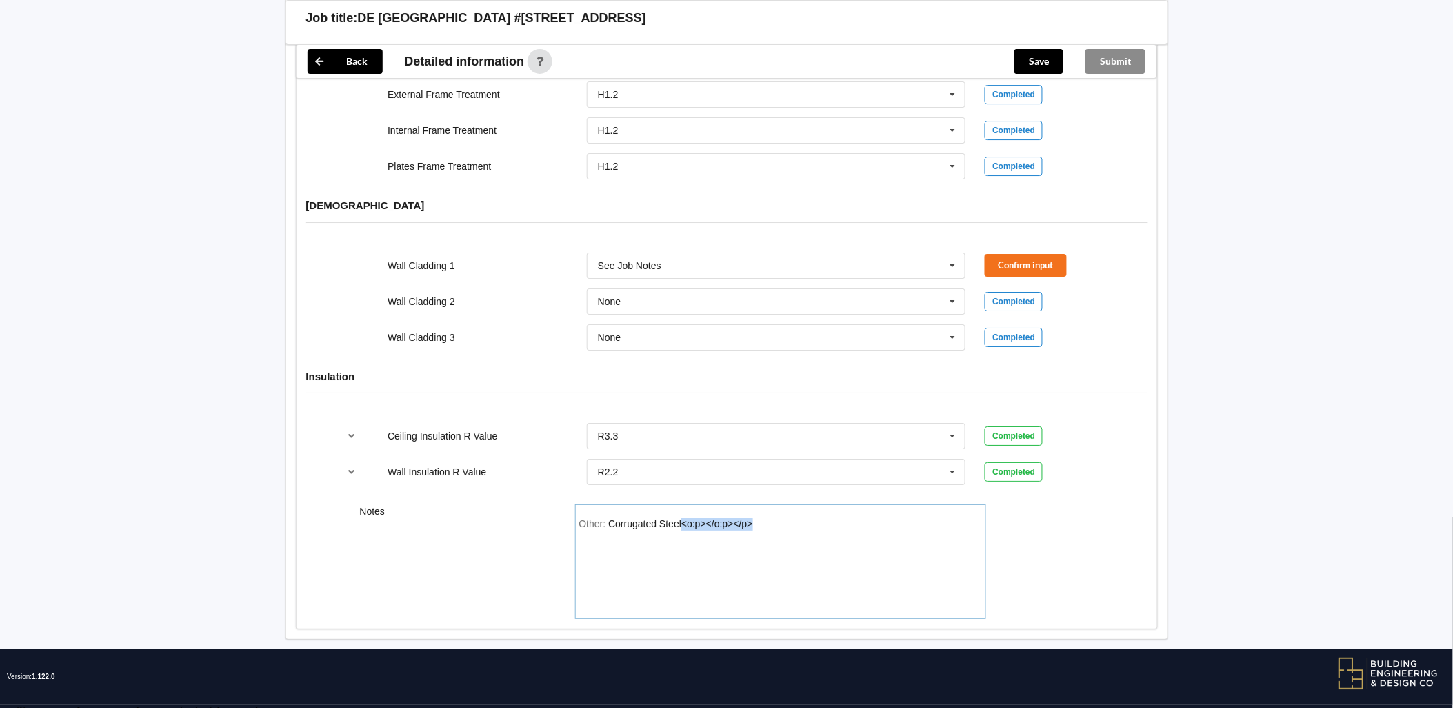
click at [786, 518] on div "Other: Corrugated Steel<o:p></o:p></p>" at bounding box center [780, 566] width 403 height 97
click at [1026, 254] on button "Confirm input" at bounding box center [1026, 265] width 82 height 23
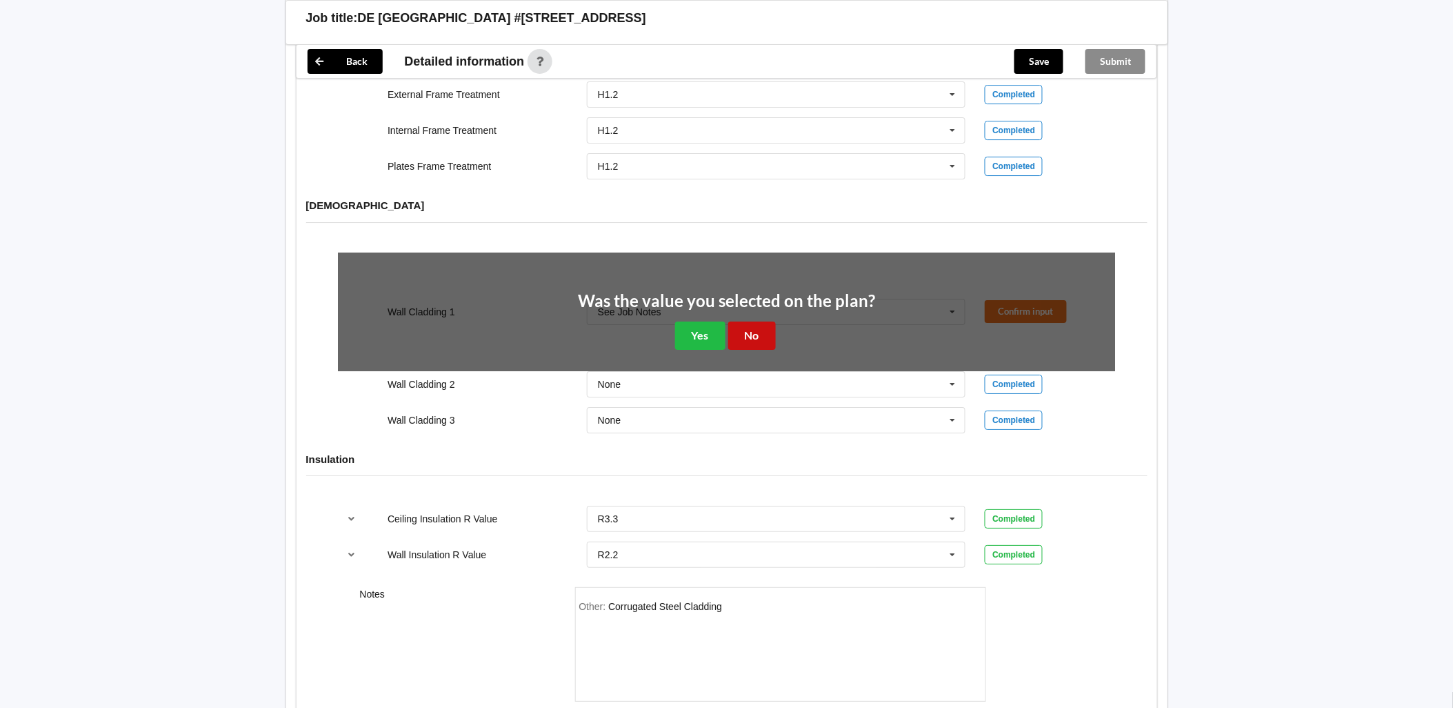
click at [753, 325] on button "No" at bounding box center [752, 335] width 48 height 28
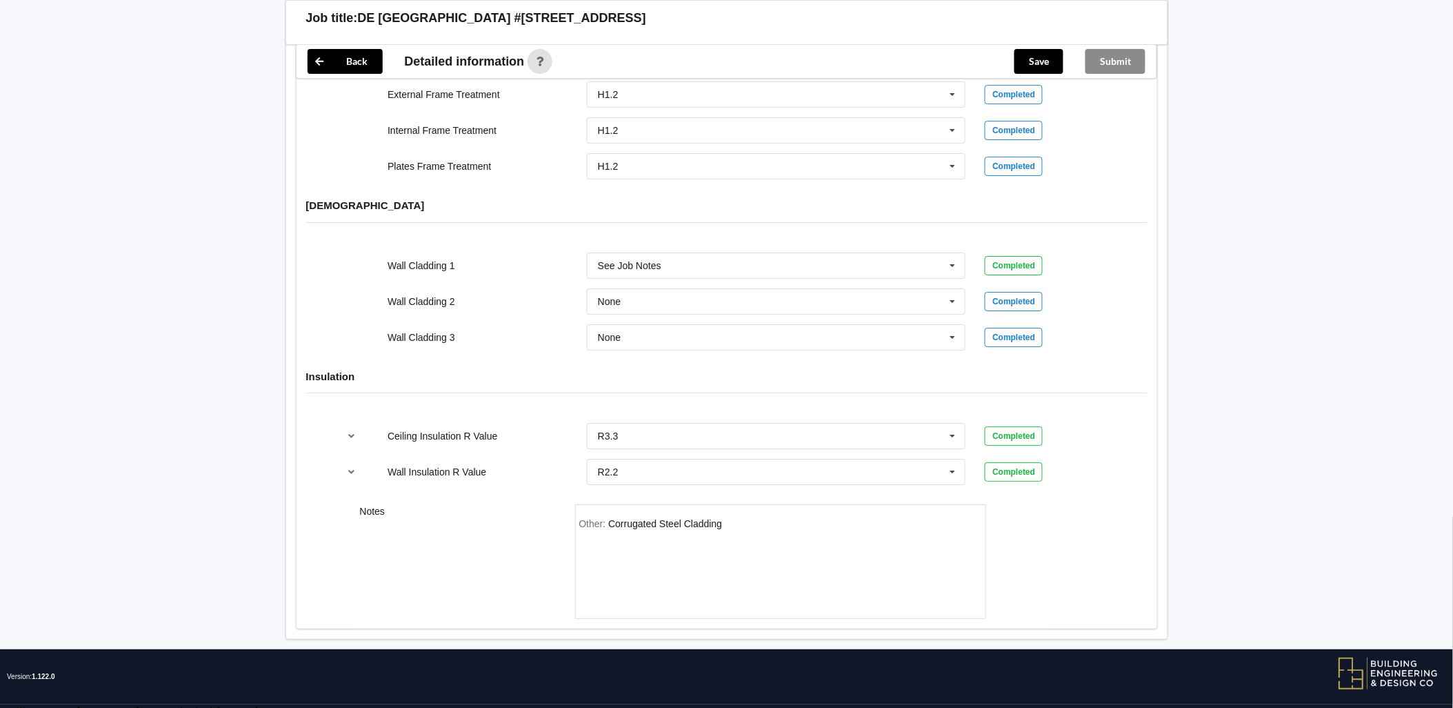
click at [846, 504] on div "Other: Corrugated Steel Cladding" at bounding box center [780, 561] width 411 height 115
click at [801, 519] on div "Other: Corrugated Steel Cladding" at bounding box center [780, 566] width 403 height 97
drag, startPoint x: 788, startPoint y: 519, endPoint x: 802, endPoint y: 526, distance: 15.4
click at [788, 519] on div "Other: Corrugated Steel Cladding" at bounding box center [780, 566] width 403 height 97
click at [768, 519] on div "Other: Corrugated Steel Cladding" at bounding box center [780, 566] width 403 height 97
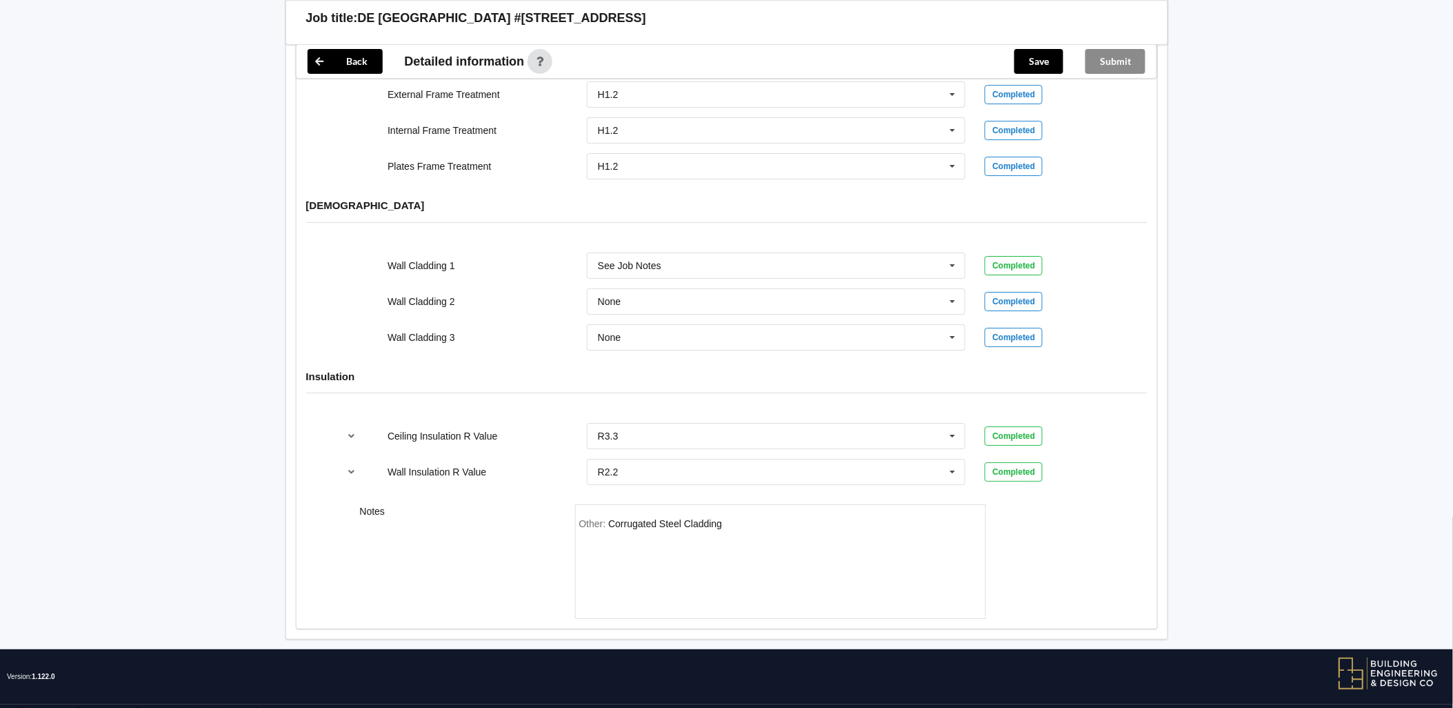
click at [729, 518] on div "Other: Corrugated Steel Cladding" at bounding box center [780, 566] width 403 height 97
click at [726, 518] on div "Other: Corrugated Steel Cladding" at bounding box center [780, 566] width 403 height 97
click at [719, 518] on div "Corrugated Steel Cladding" at bounding box center [665, 523] width 114 height 11
click at [721, 518] on div "Corrugated Steel Cladding" at bounding box center [665, 523] width 114 height 11
click at [667, 535] on div "Other: Corrugated Steel Cladding Ceiling Insulation" at bounding box center [780, 566] width 403 height 97
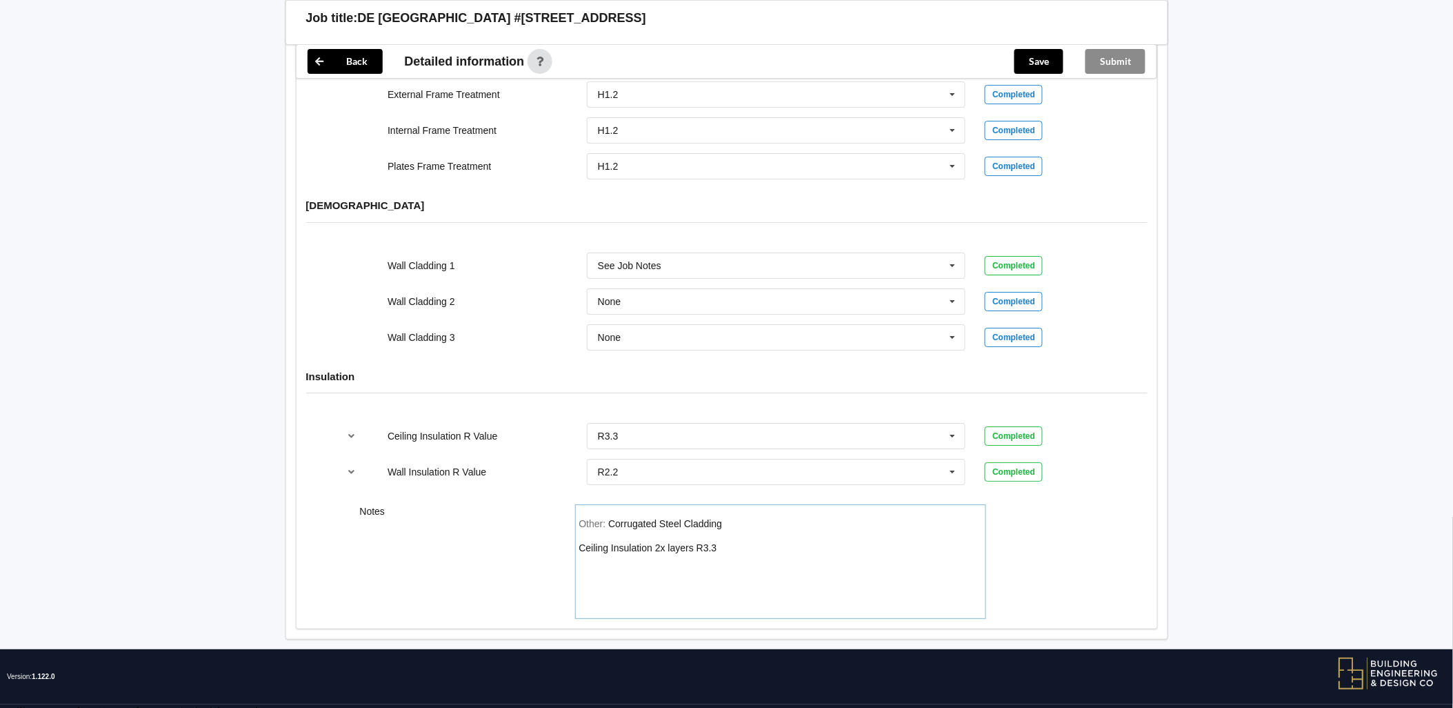
click at [729, 532] on div "Other: Corrugated Steel Cladding Ceiling Insulation 2x layers R3.3" at bounding box center [780, 566] width 403 height 97
click at [808, 532] on div "Other: Corrugated Steel Cladding Ceiling Insulation 2x layers R3.3" at bounding box center [780, 566] width 403 height 97
click at [756, 519] on div "Other: Corrugated Steel Cladding Ceiling Insulation 2x layers R3.3" at bounding box center [780, 566] width 403 height 97
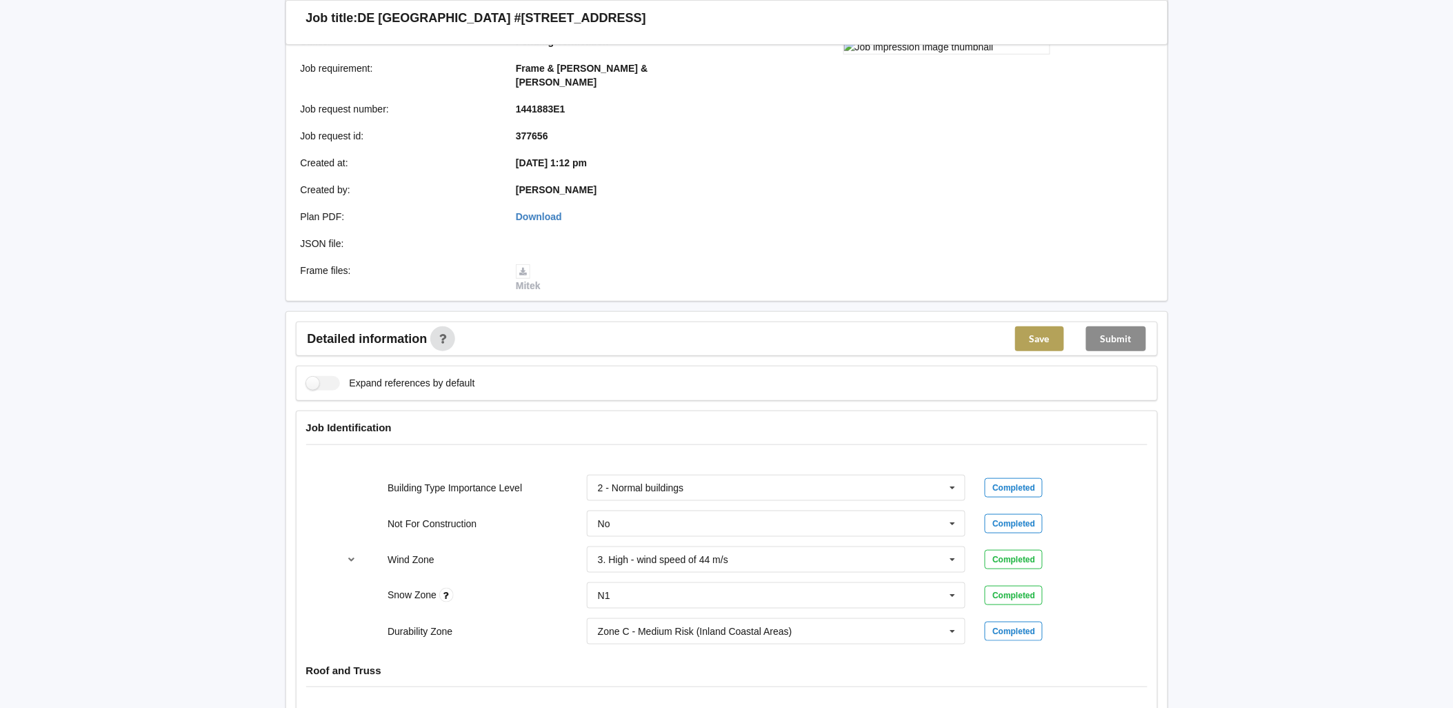
click at [1039, 326] on button "Save" at bounding box center [1039, 338] width 49 height 25
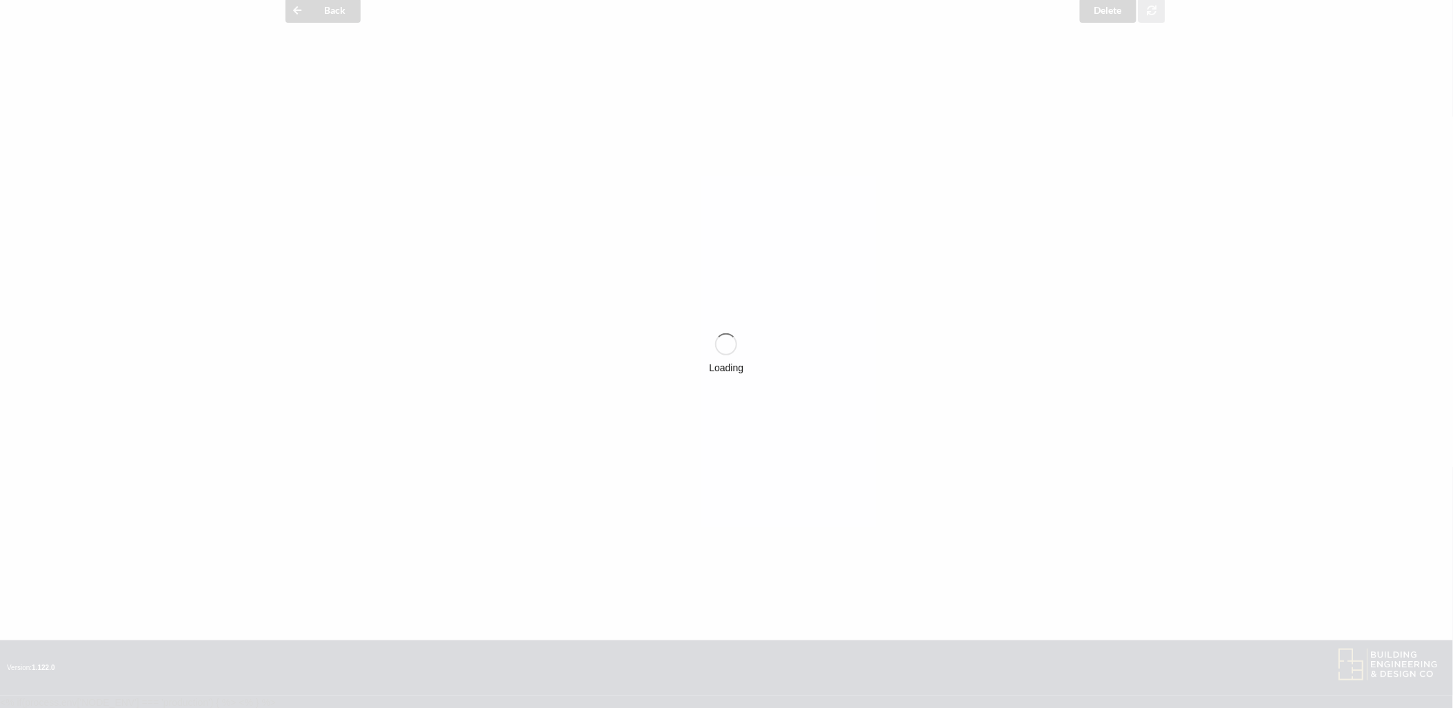
scroll to position [208, 0]
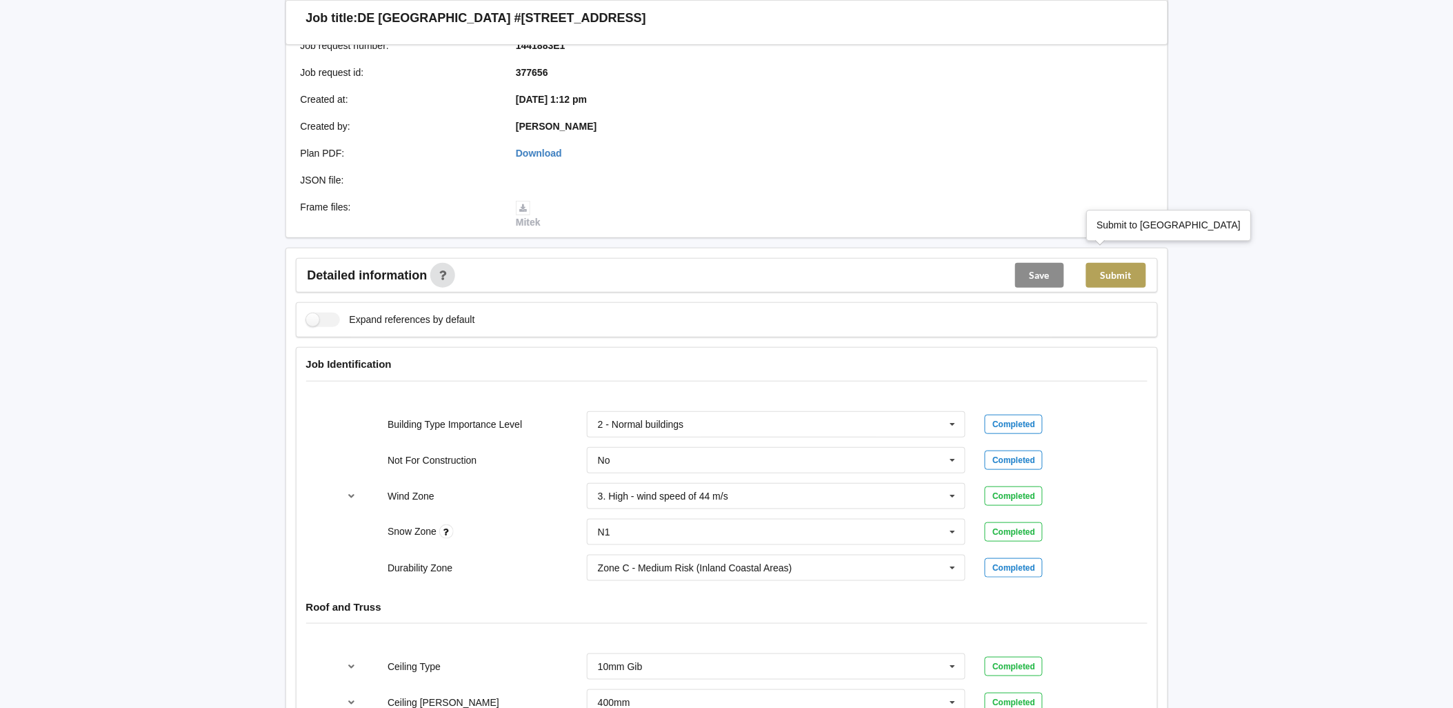
click at [1114, 263] on button "Submit" at bounding box center [1116, 275] width 60 height 25
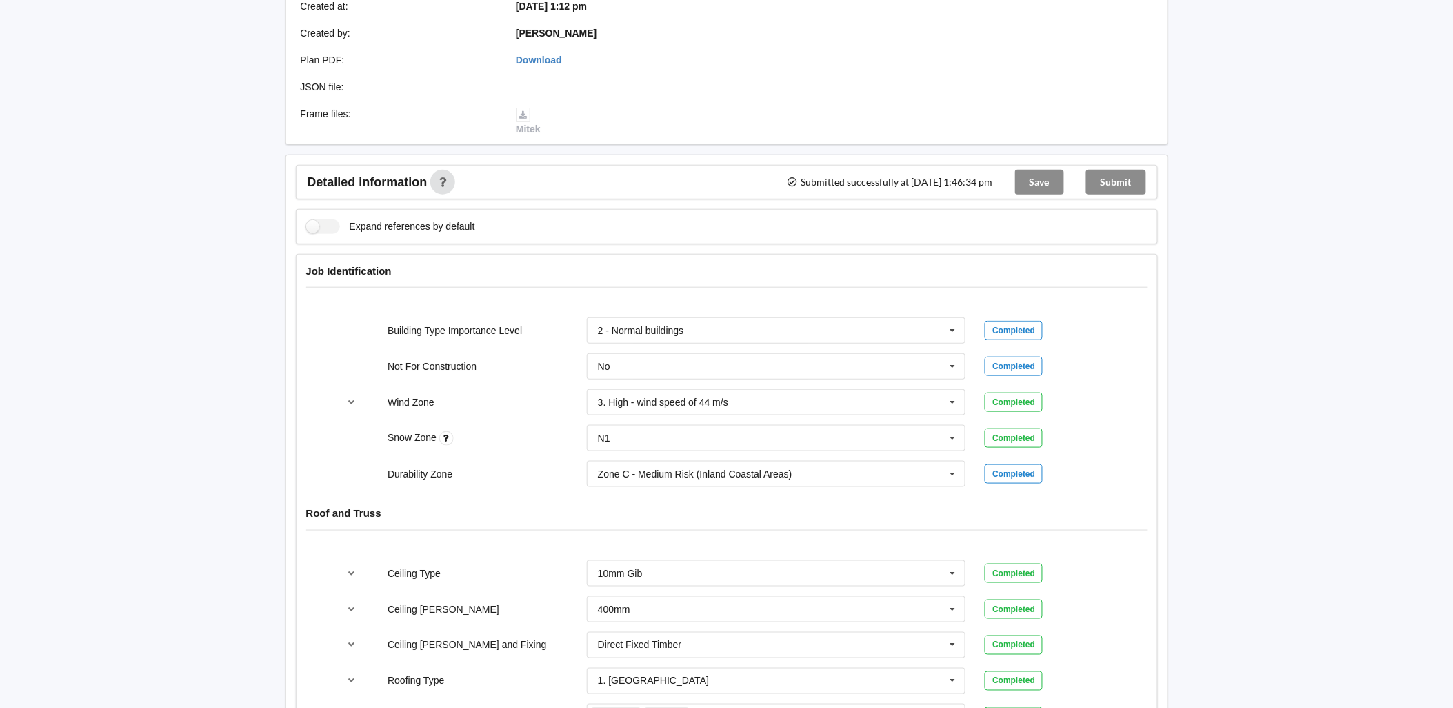
scroll to position [0, 0]
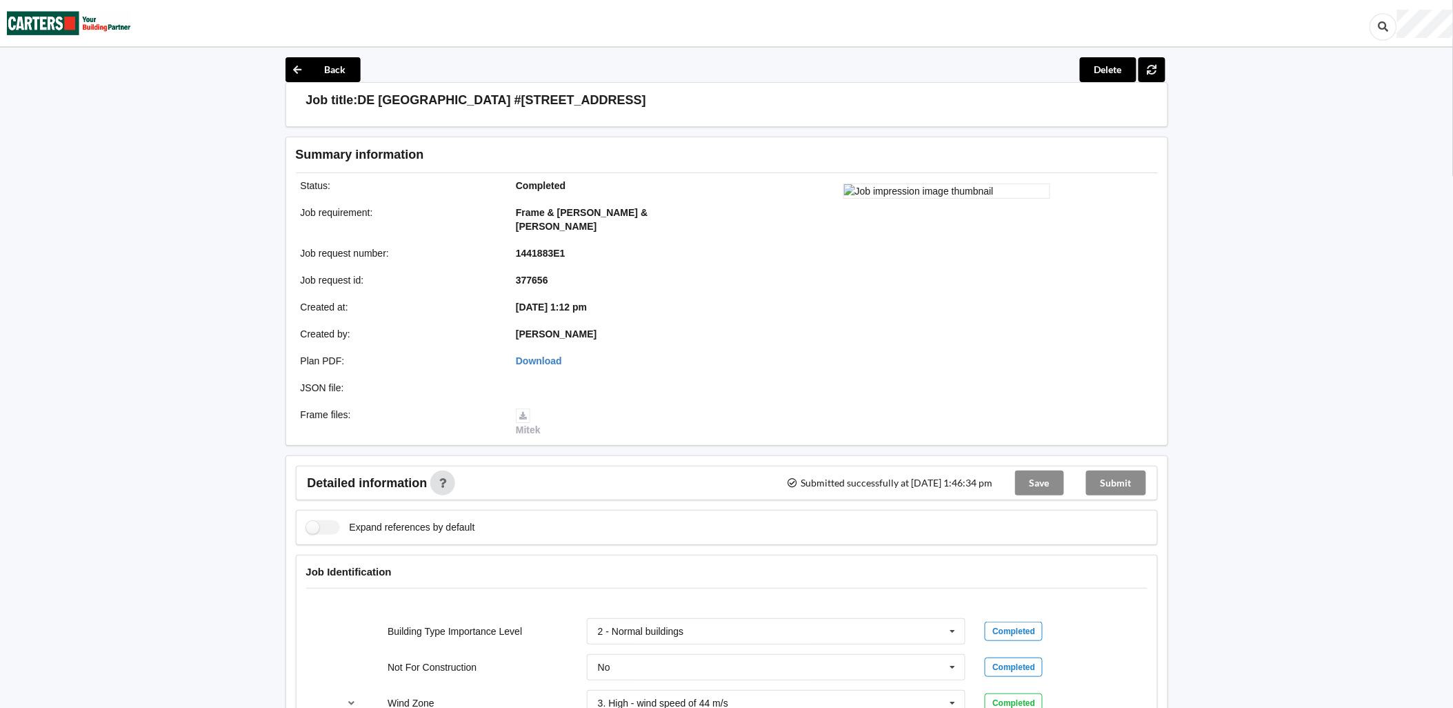
drag, startPoint x: 1108, startPoint y: 461, endPoint x: 1115, endPoint y: 459, distance: 7.0
click at [1108, 466] on div "Submit" at bounding box center [1116, 482] width 82 height 33
click at [907, 478] on span "Submitted successfully at [DATE] 1:46:34 pm" at bounding box center [890, 483] width 206 height 10
